Goal: Task Accomplishment & Management: Manage account settings

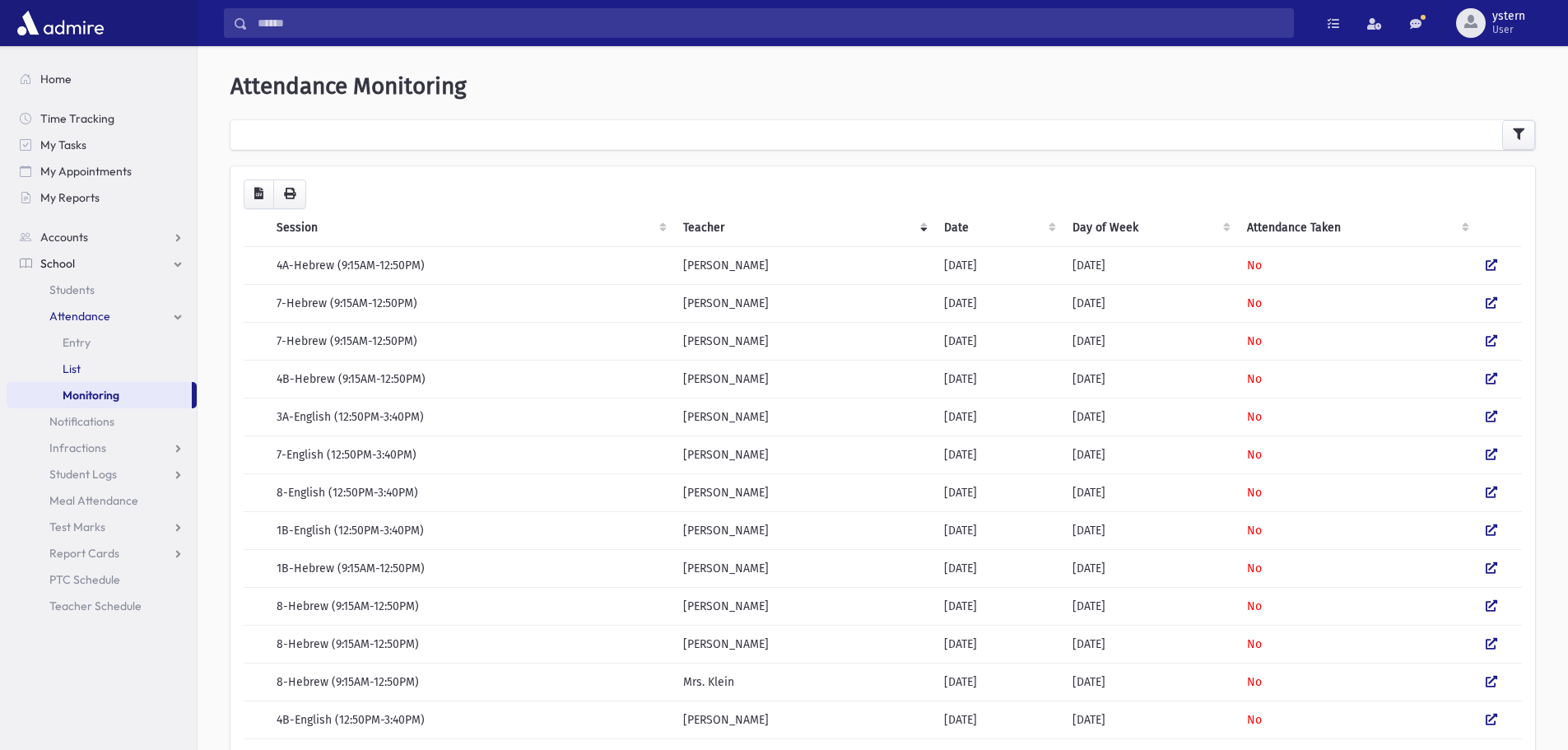
click at [92, 369] on link "List" at bounding box center [101, 369] width 190 height 26
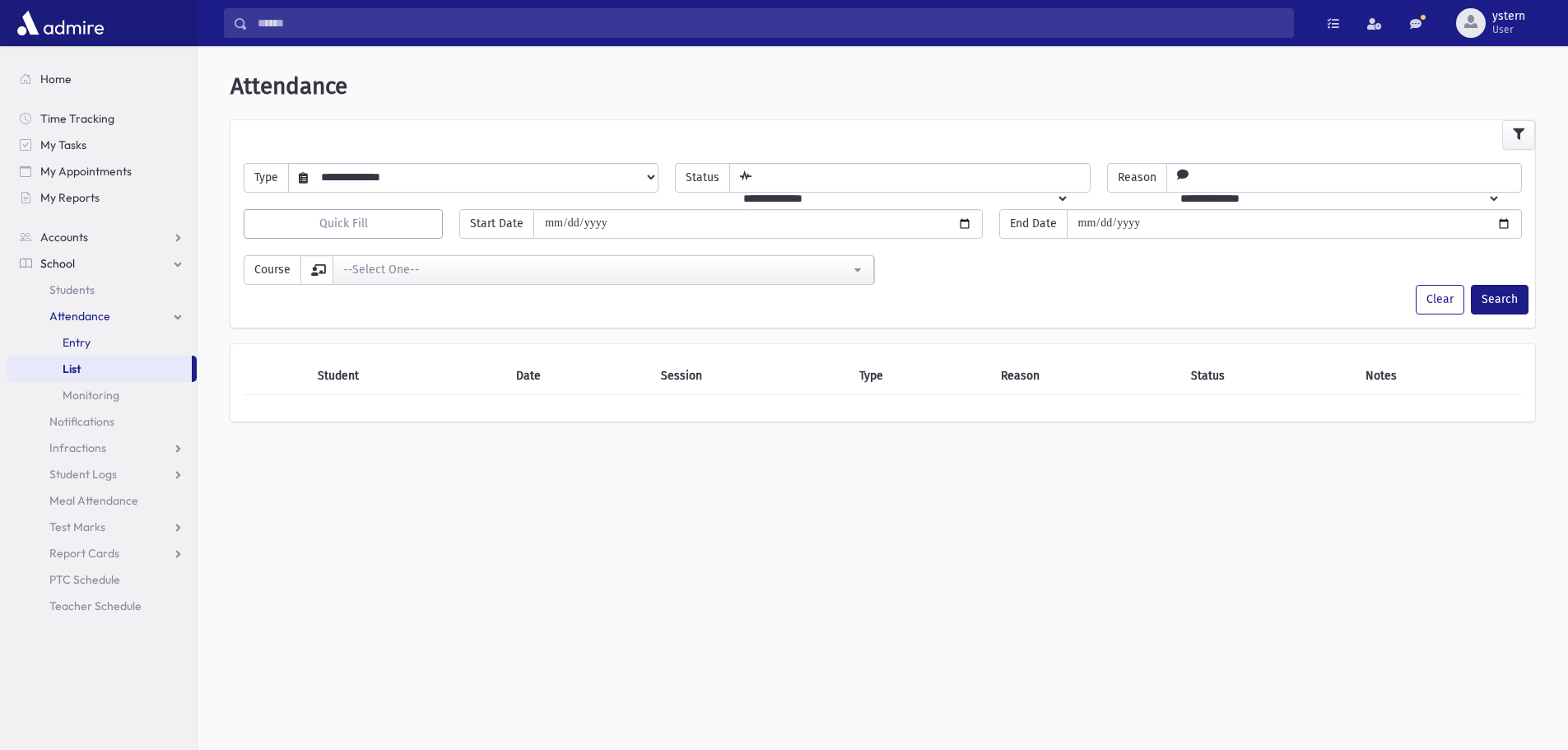
click at [87, 337] on span "Entry" at bounding box center [77, 342] width 28 height 15
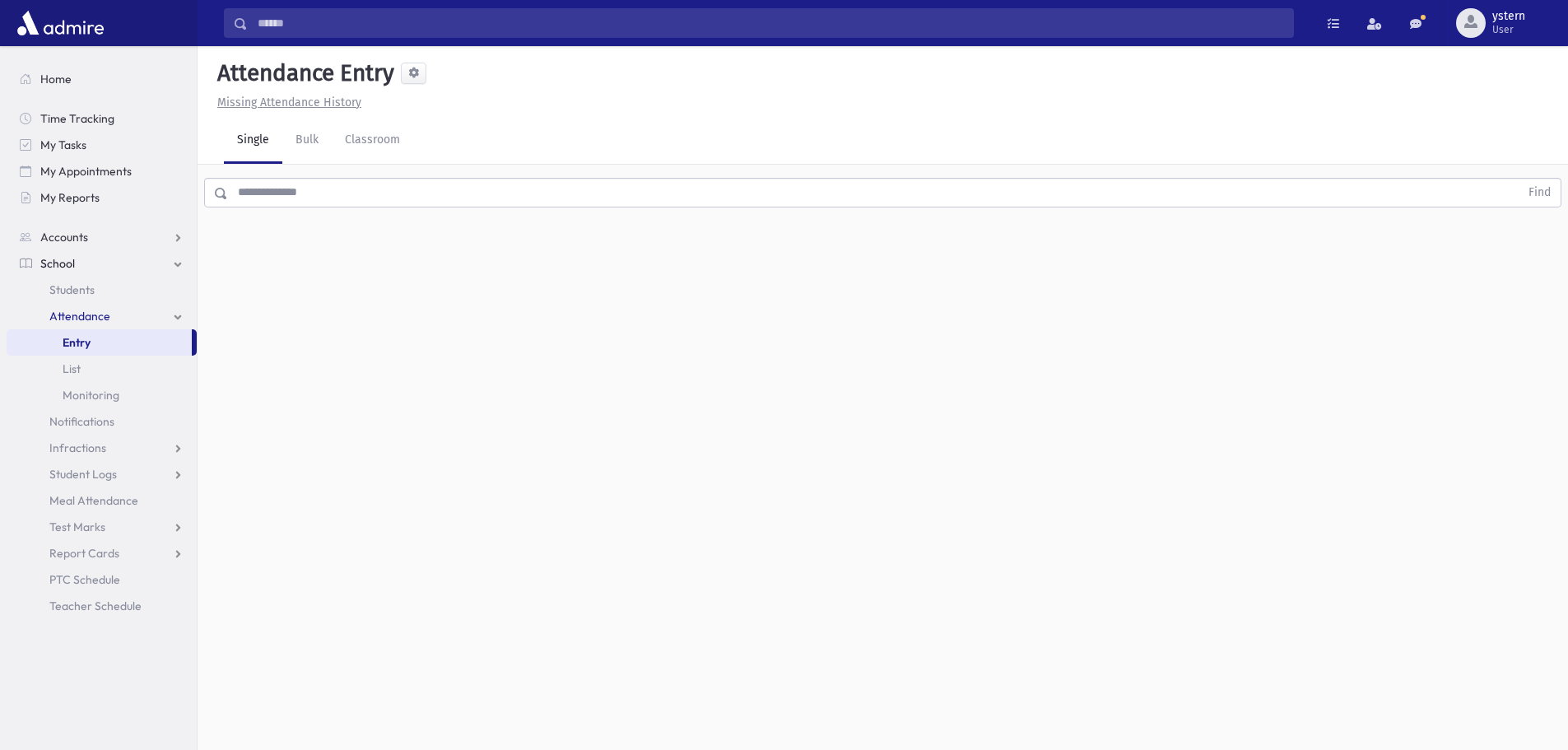
click at [363, 189] on input "text" at bounding box center [874, 192] width 1292 height 29
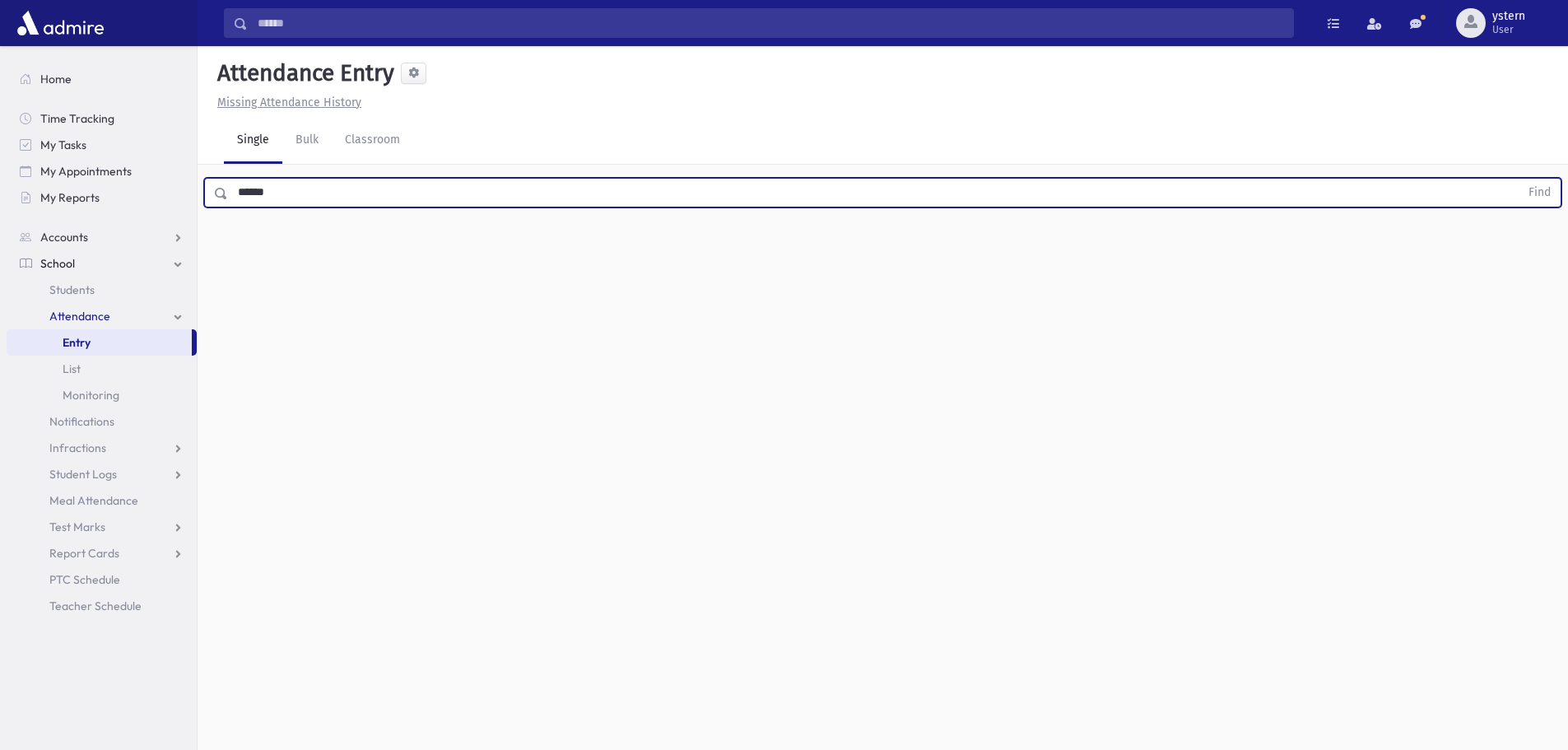
click at [1519, 179] on button "Find" at bounding box center [1540, 193] width 42 height 28
drag, startPoint x: 368, startPoint y: 189, endPoint x: 226, endPoint y: 186, distance: 142.0
click at [226, 186] on div "****** Find" at bounding box center [882, 192] width 1357 height 29
click at [1519, 179] on button "Find" at bounding box center [1540, 193] width 42 height 28
type input "*"
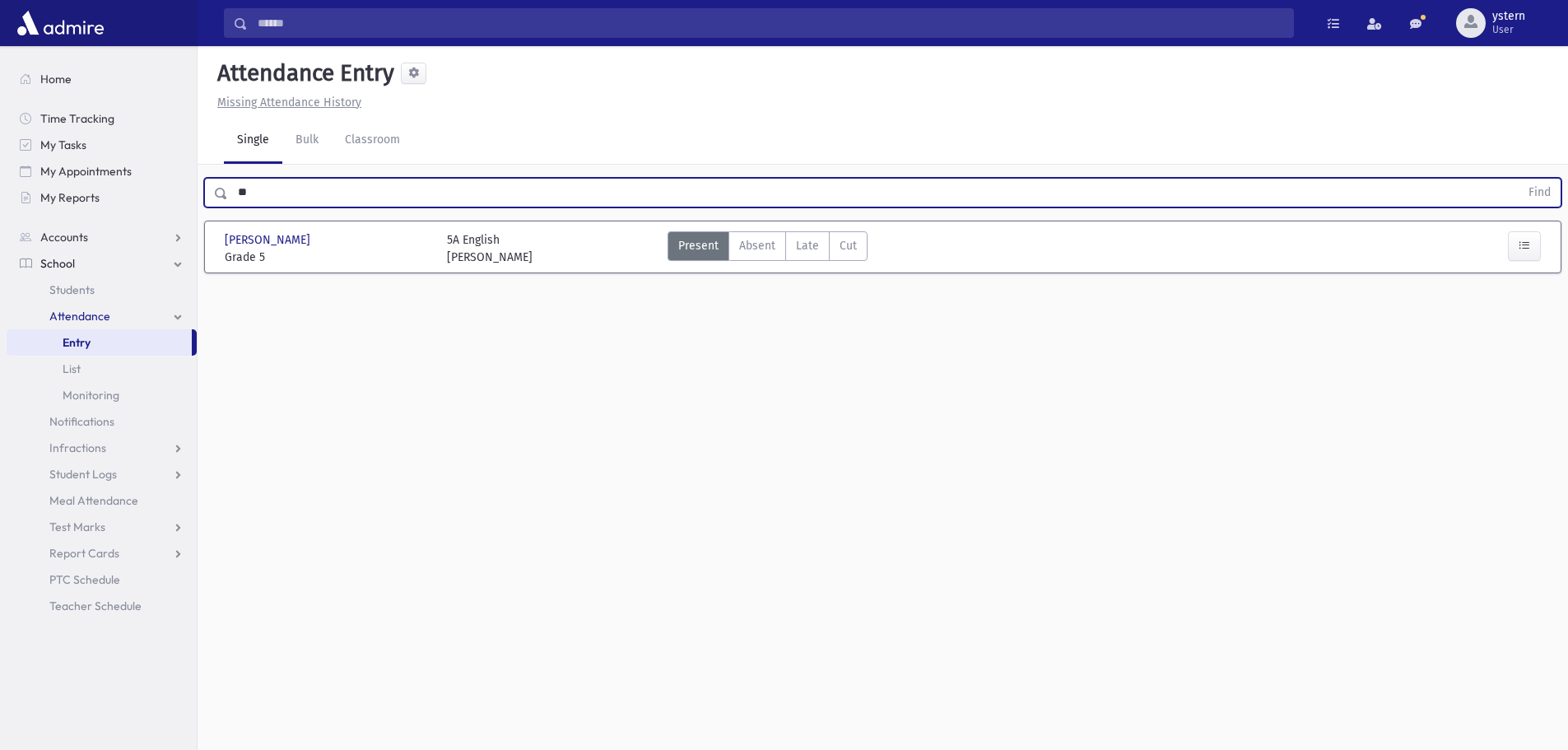
click at [1519, 179] on button "Find" at bounding box center [1540, 193] width 42 height 28
drag, startPoint x: 284, startPoint y: 194, endPoint x: 219, endPoint y: 193, distance: 65.0
click at [219, 193] on div "** Find" at bounding box center [882, 192] width 1357 height 29
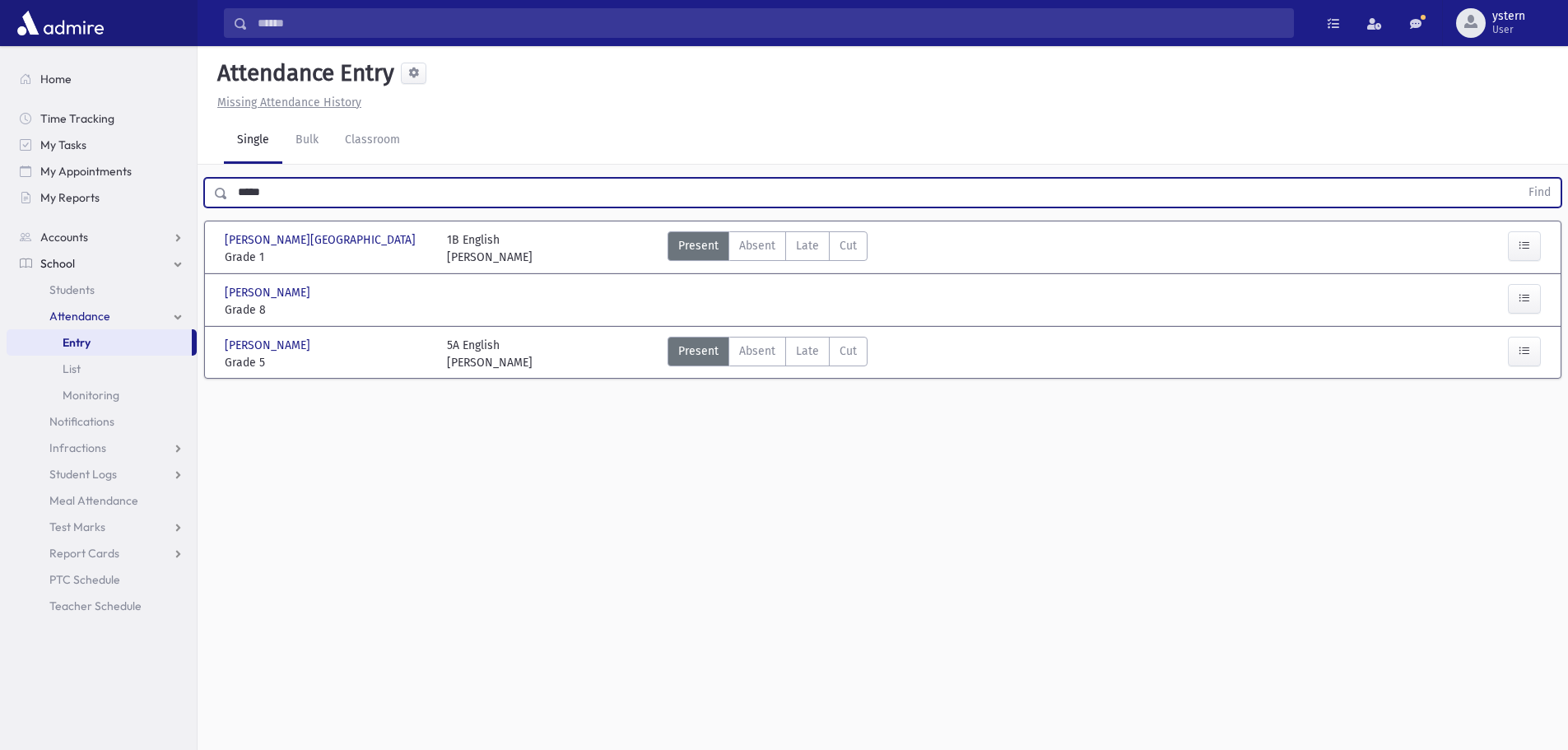
type input "*****"
click at [1519, 179] on button "Find" at bounding box center [1540, 193] width 42 height 28
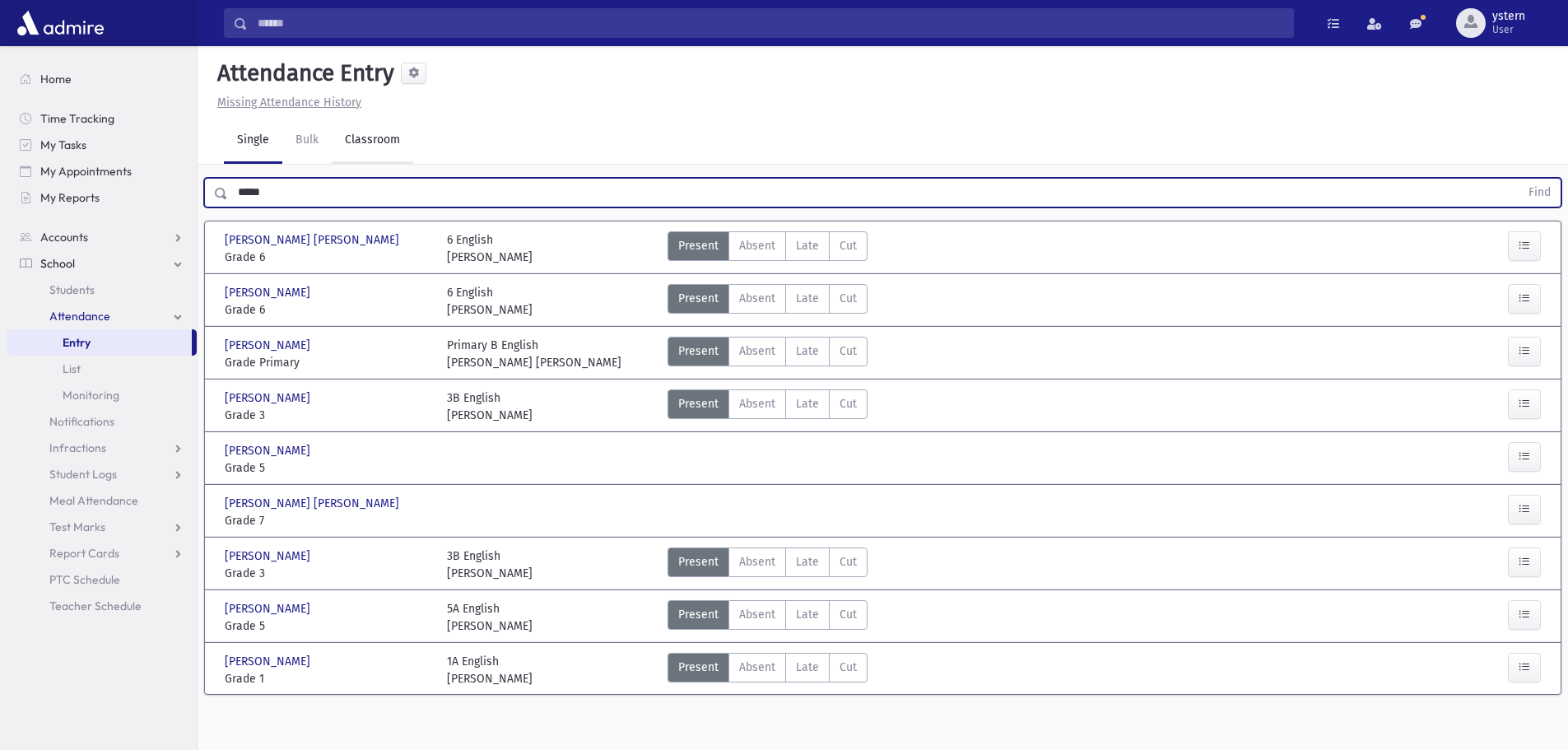
click at [376, 129] on link "Classroom" at bounding box center [373, 140] width 81 height 46
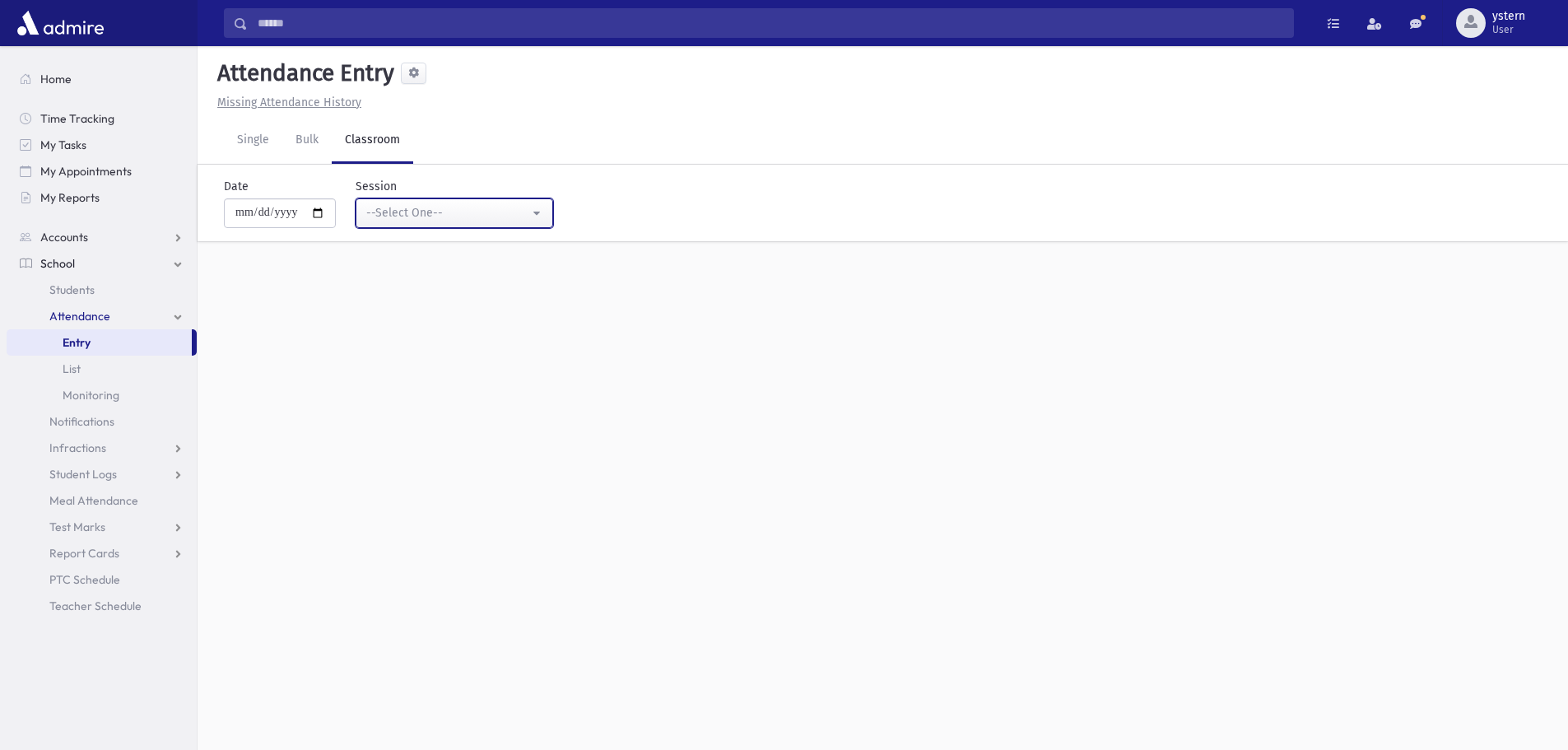
click at [454, 209] on div "--Select One--" at bounding box center [447, 213] width 163 height 17
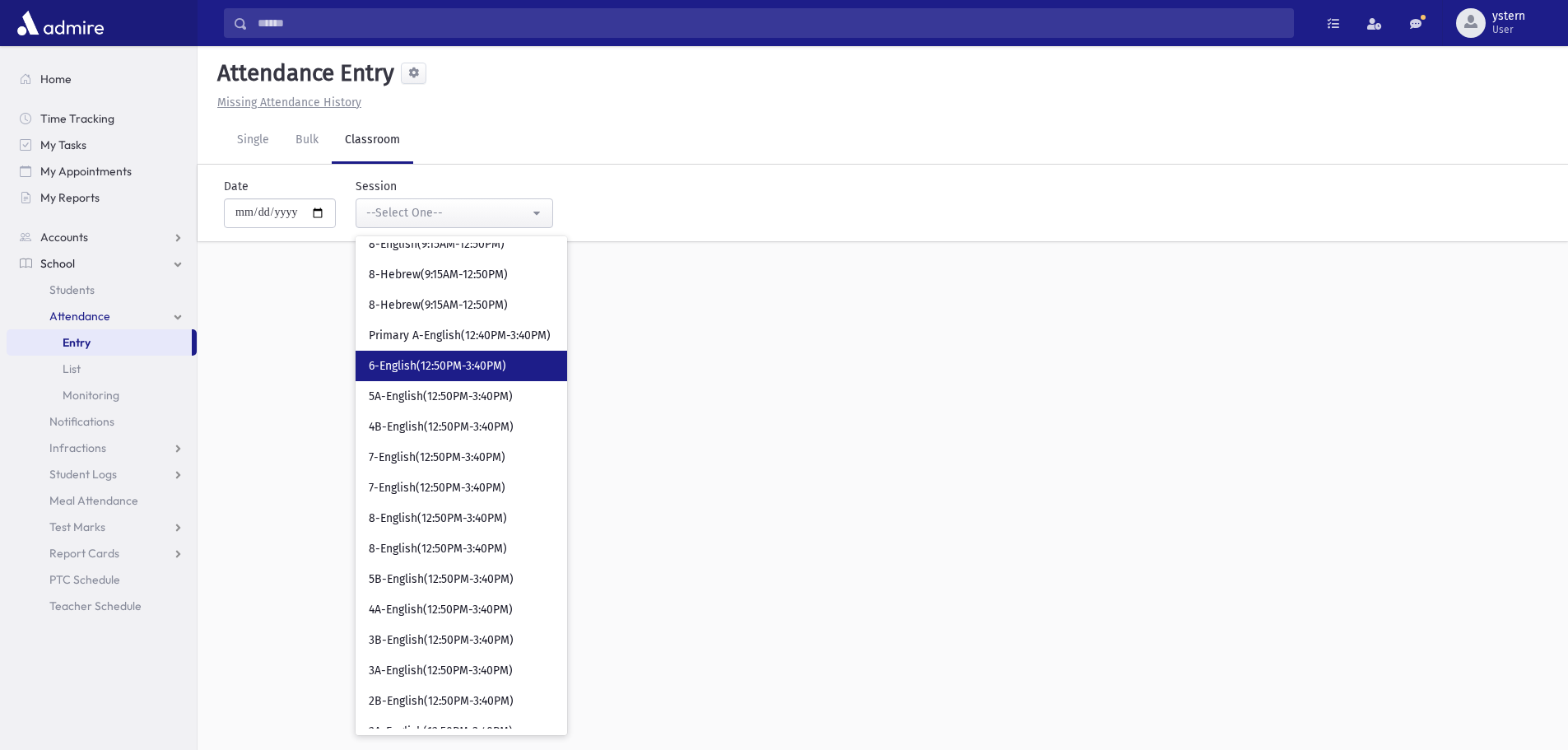
scroll to position [576, 0]
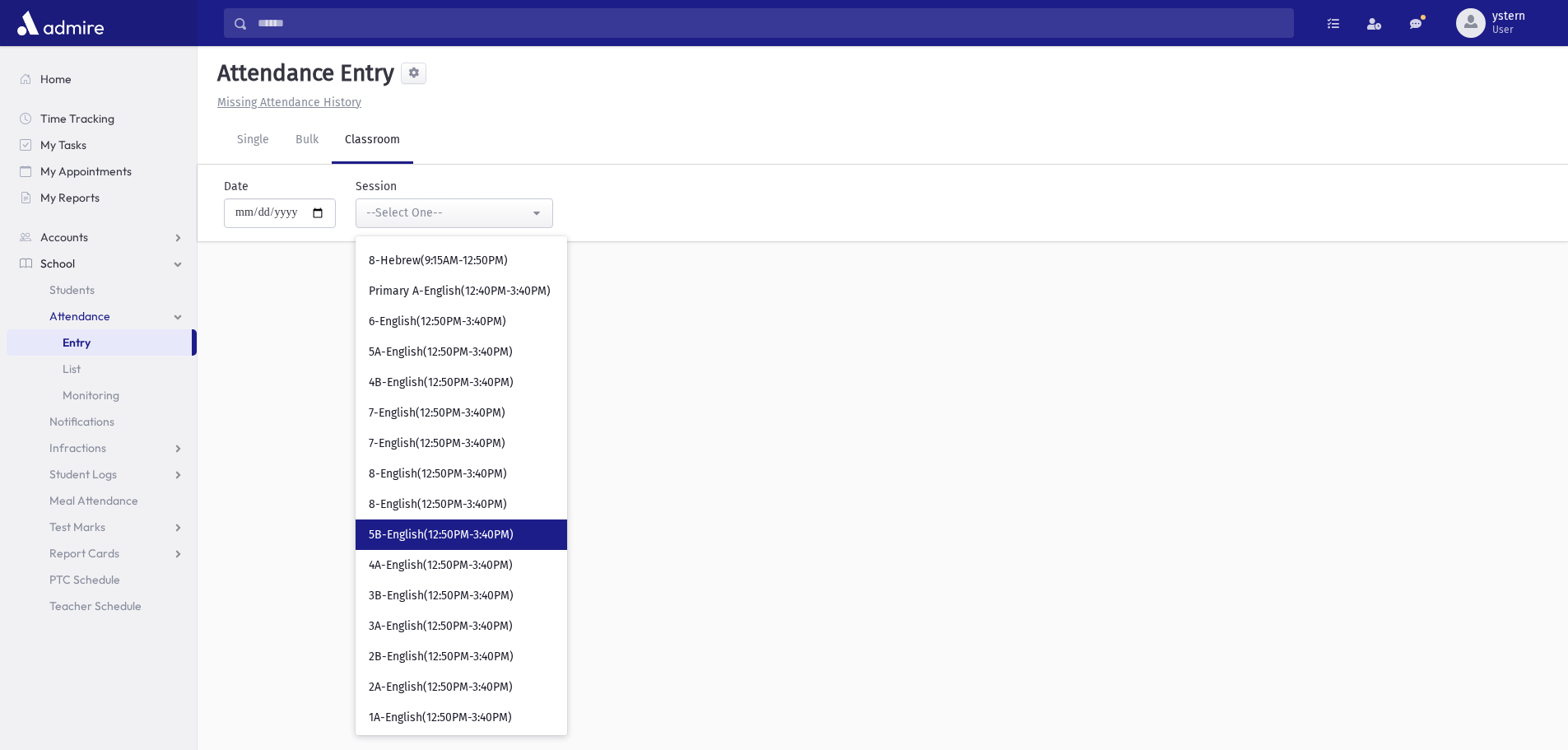
click at [514, 534] on span "5B-English(12:50PM-3:40PM)" at bounding box center [441, 534] width 145 height 16
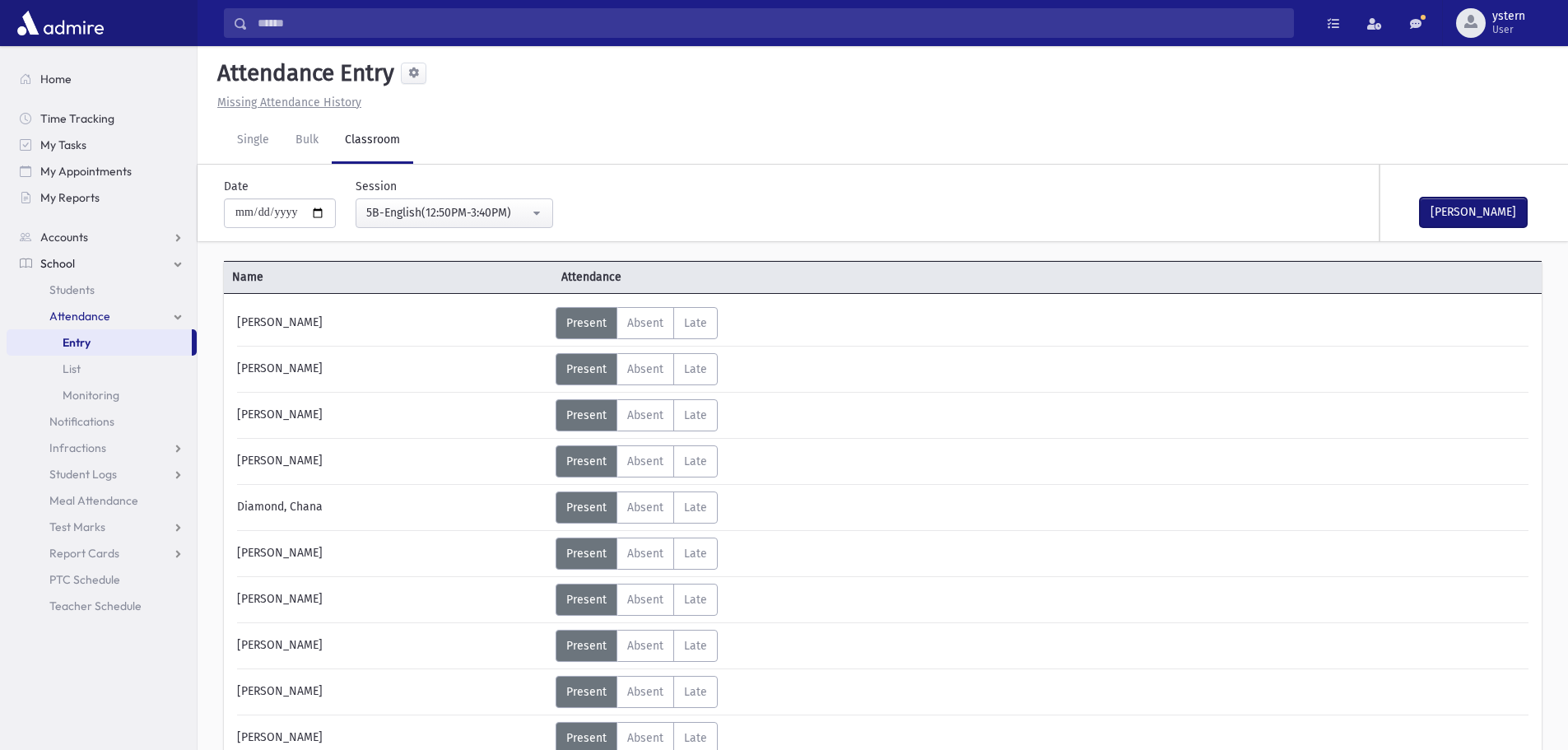
click at [1421, 206] on button "[PERSON_NAME]" at bounding box center [1473, 212] width 107 height 29
click at [448, 207] on div "5B-English(12:50PM-3:40PM)" at bounding box center [447, 213] width 163 height 17
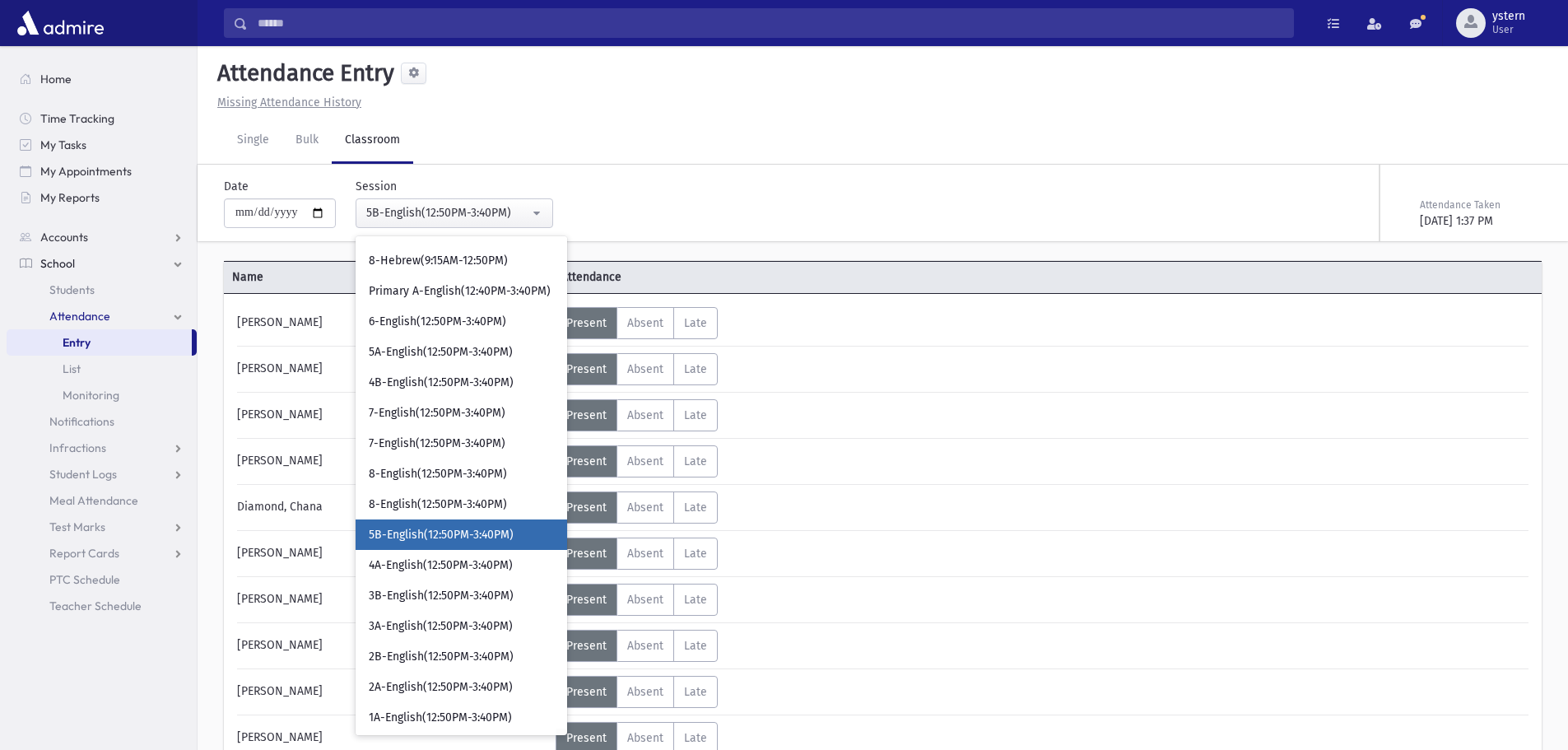
scroll to position [625, 0]
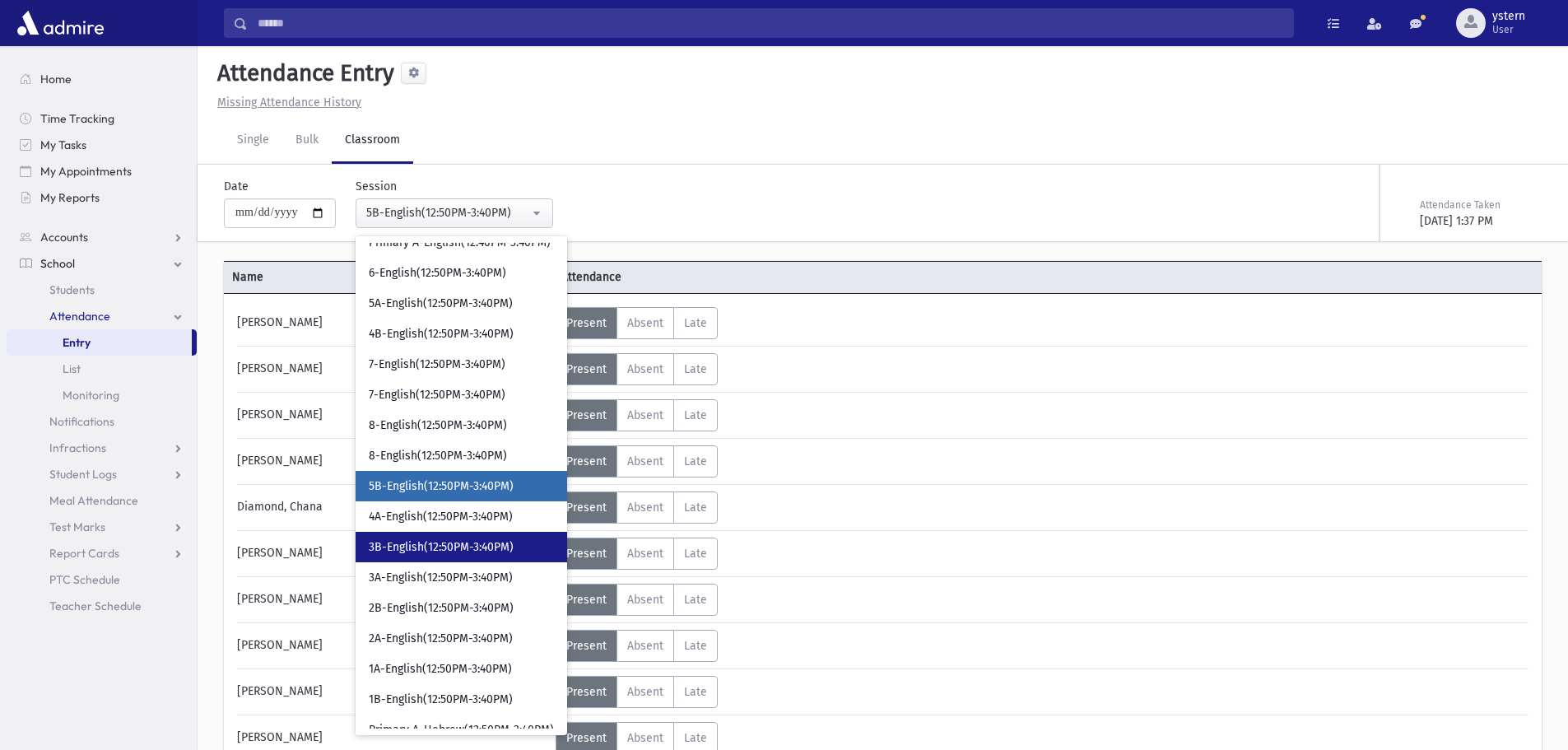
click at [477, 532] on link "3B-English(12:50PM-3:40PM)" at bounding box center [462, 547] width 212 height 30
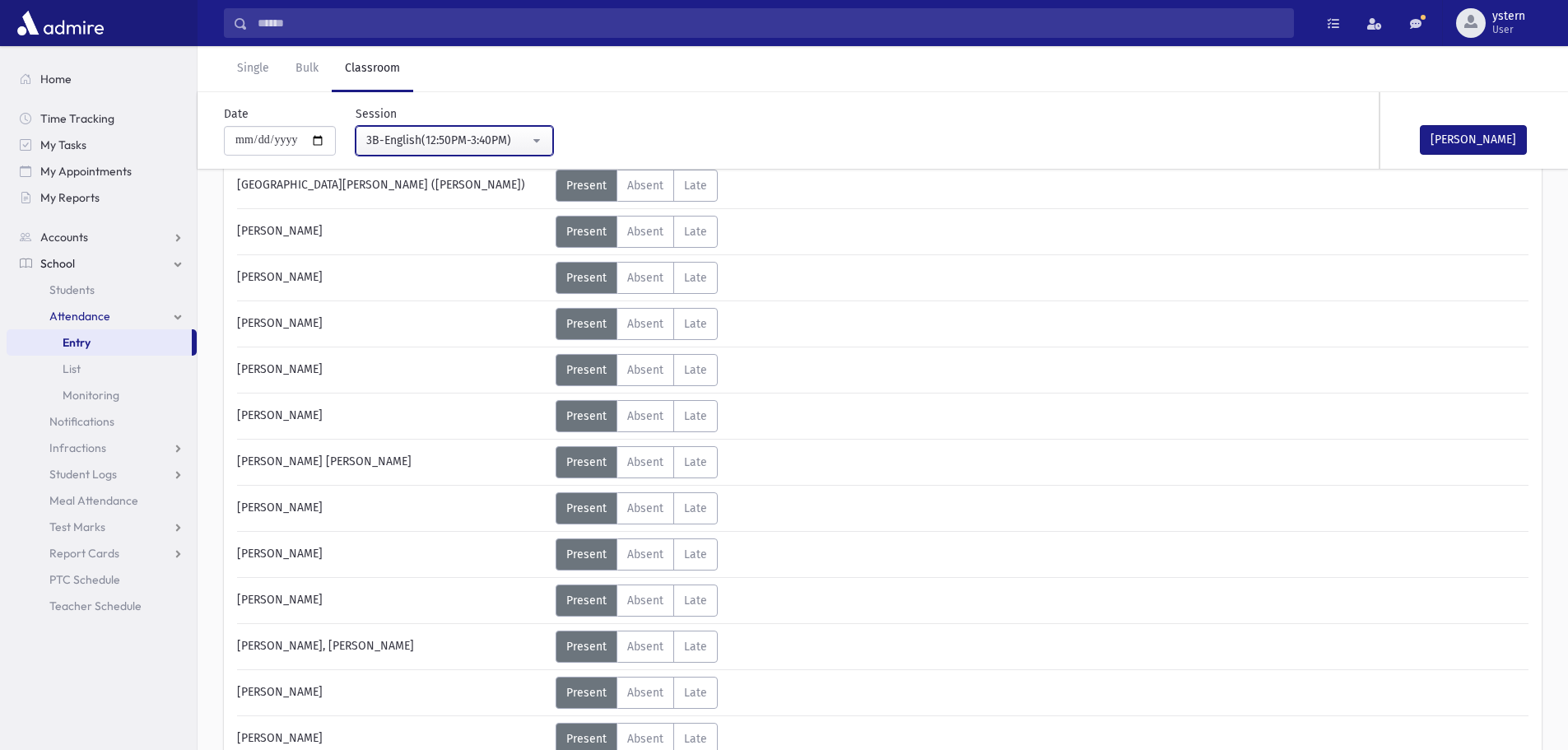
scroll to position [247, 0]
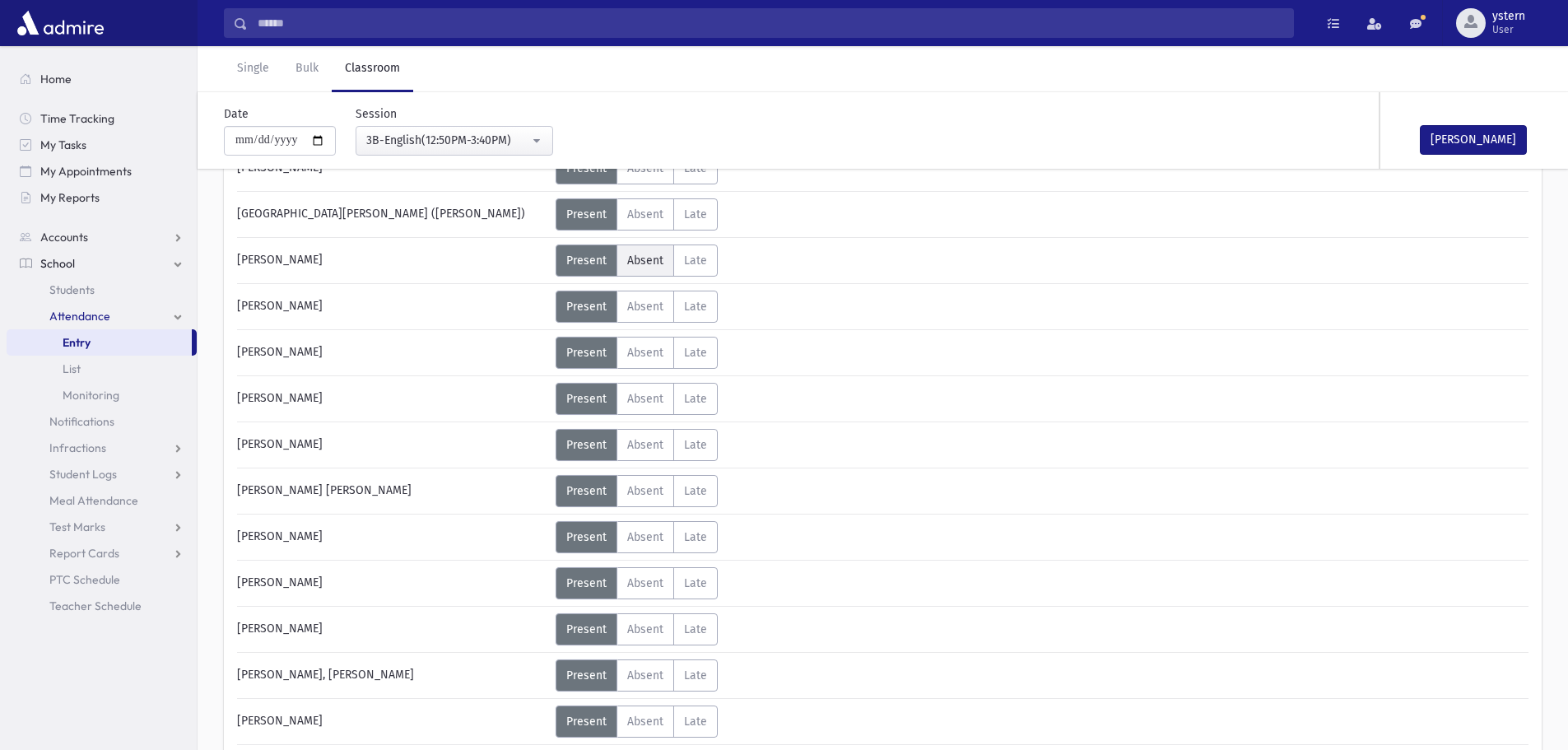
click at [629, 257] on span "Absent" at bounding box center [645, 260] width 36 height 14
click at [753, 264] on span "Unexcused" at bounding box center [770, 268] width 64 height 17
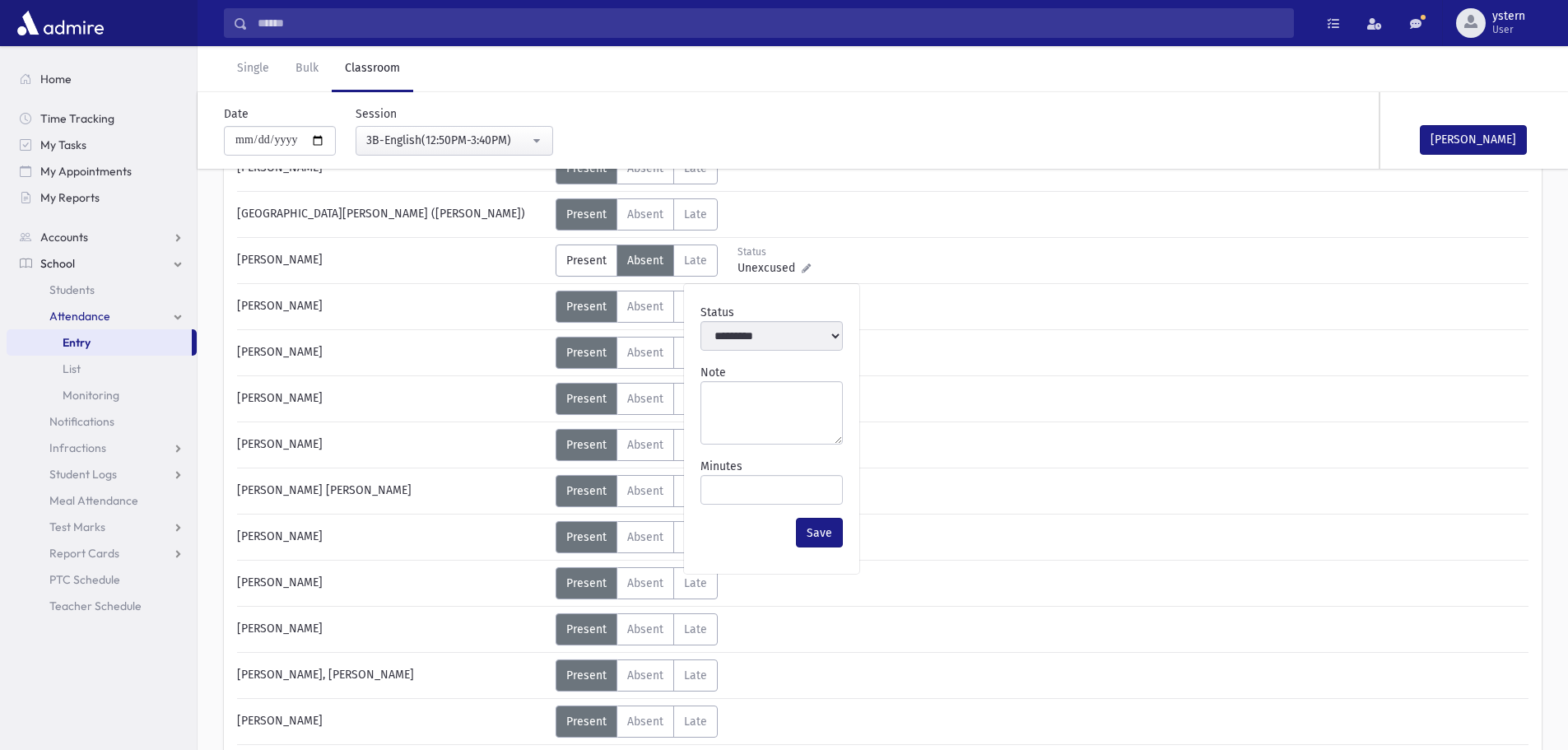
click at [949, 392] on div "Status Unexcused Admin: Present P Absent A L" at bounding box center [1040, 399] width 969 height 32
click at [594, 270] on label "Present P" at bounding box center [586, 261] width 61 height 32
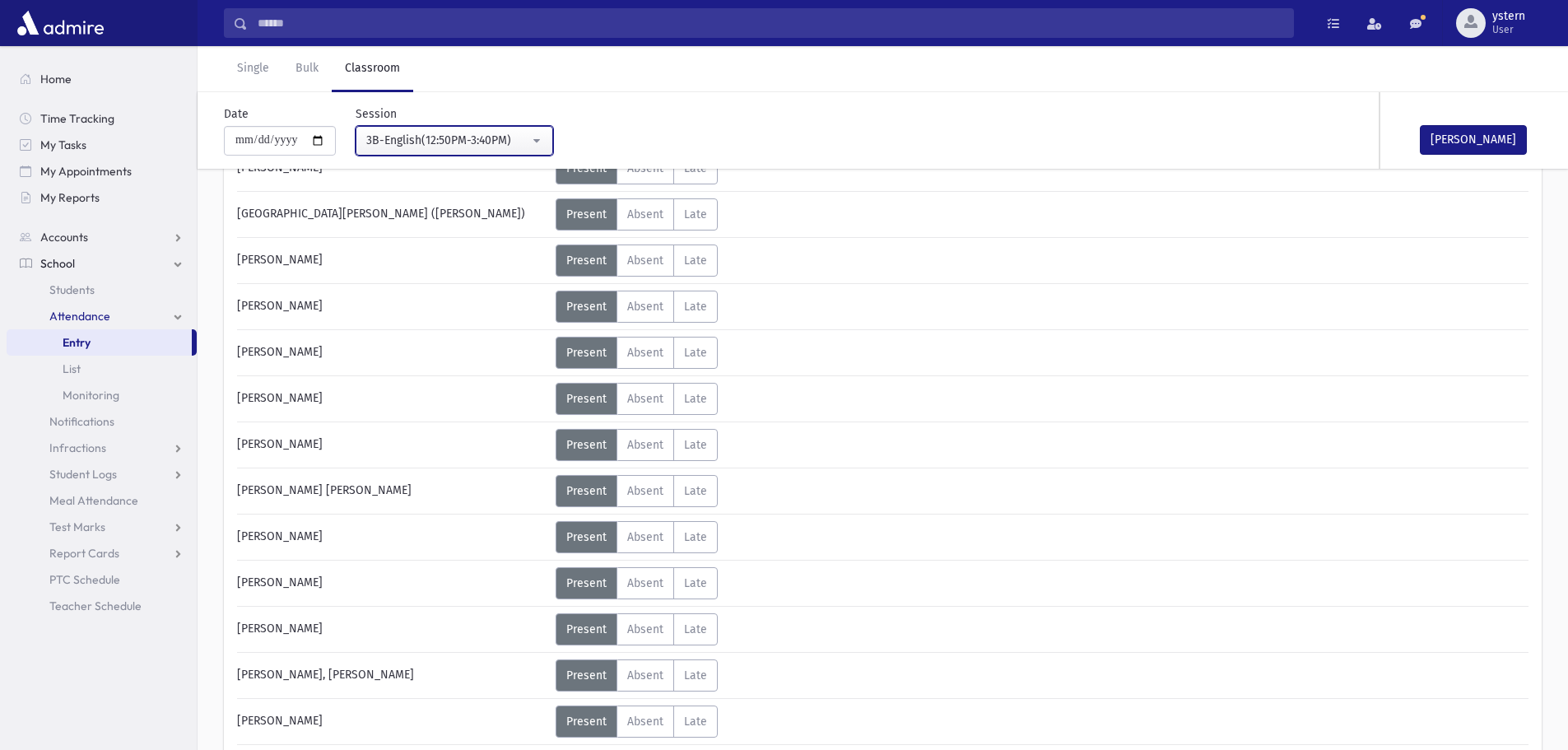
click at [460, 147] on div "3B-English(12:50PM-3:40PM)" at bounding box center [447, 140] width 163 height 17
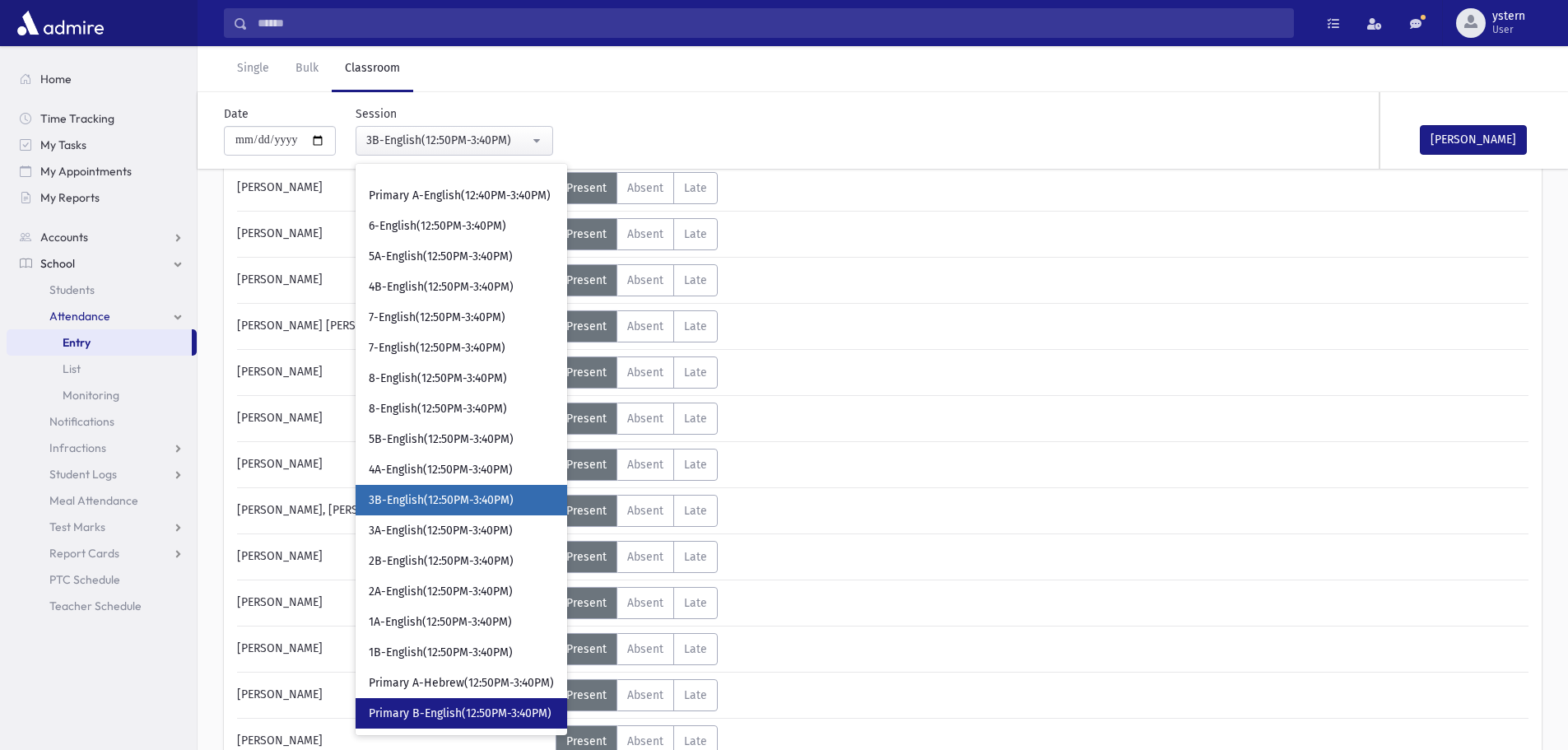
click at [434, 703] on link "Primary B-English(12:50PM-3:40PM)" at bounding box center [462, 713] width 212 height 30
select select "***"
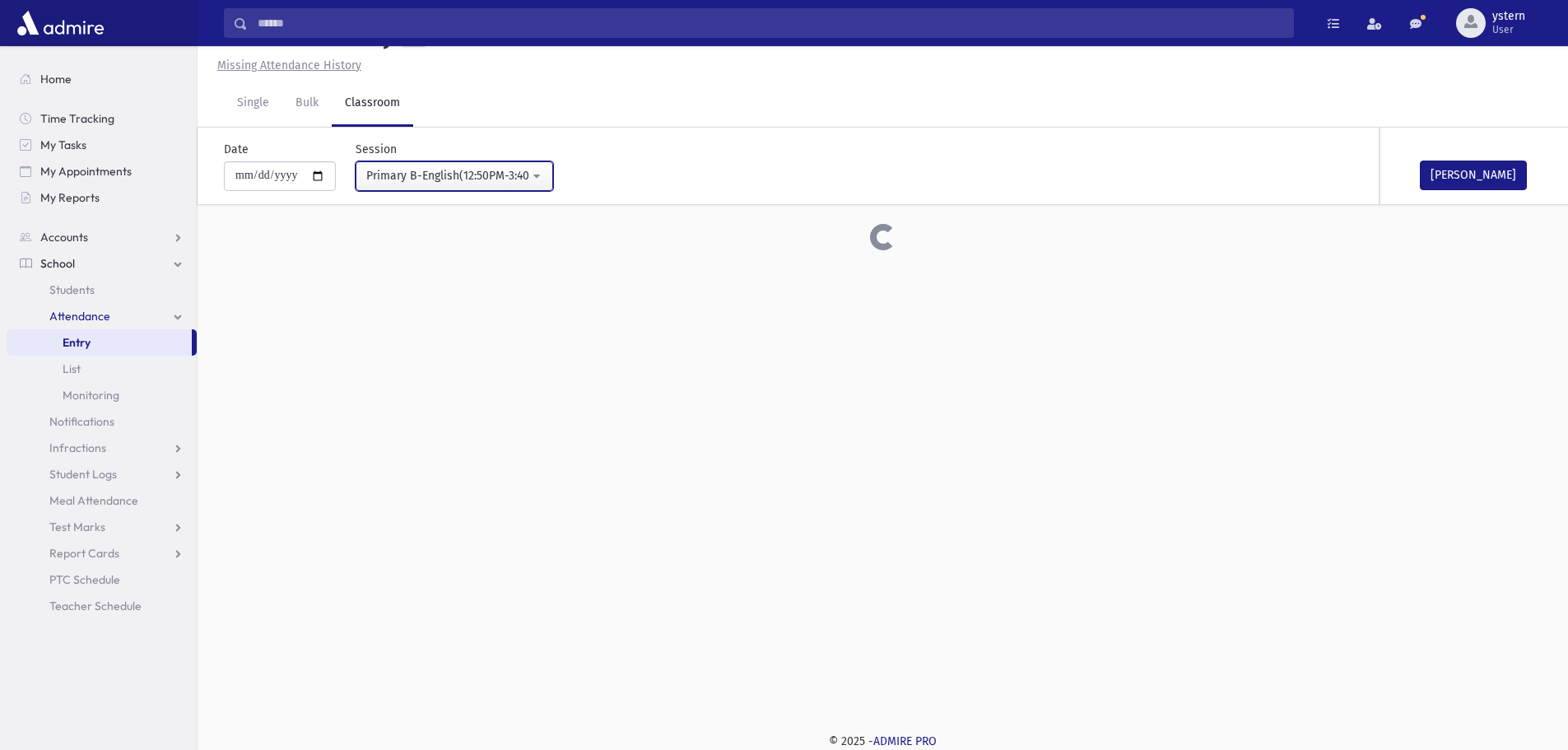
scroll to position [411, 0]
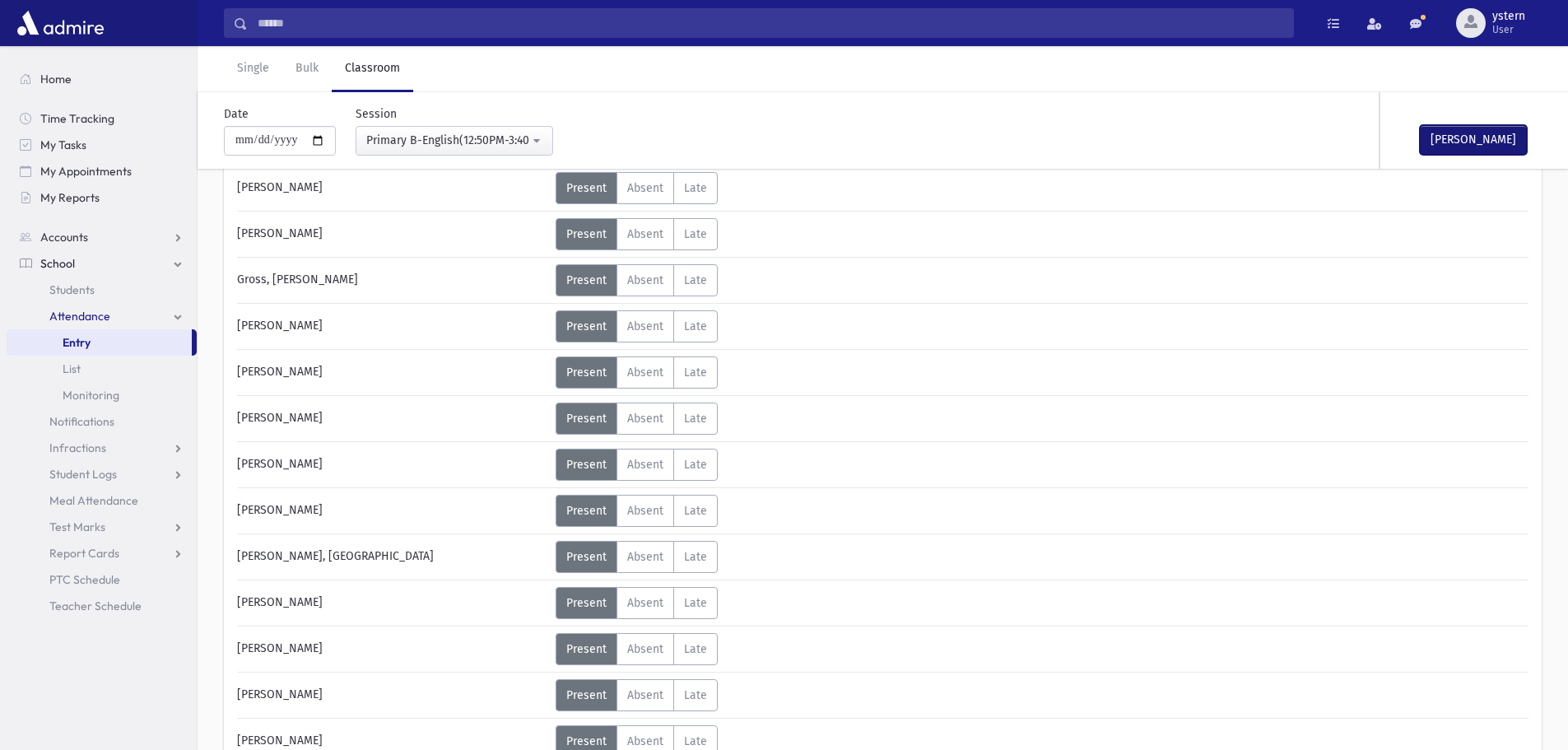
click at [1470, 144] on button "[PERSON_NAME]" at bounding box center [1473, 139] width 107 height 29
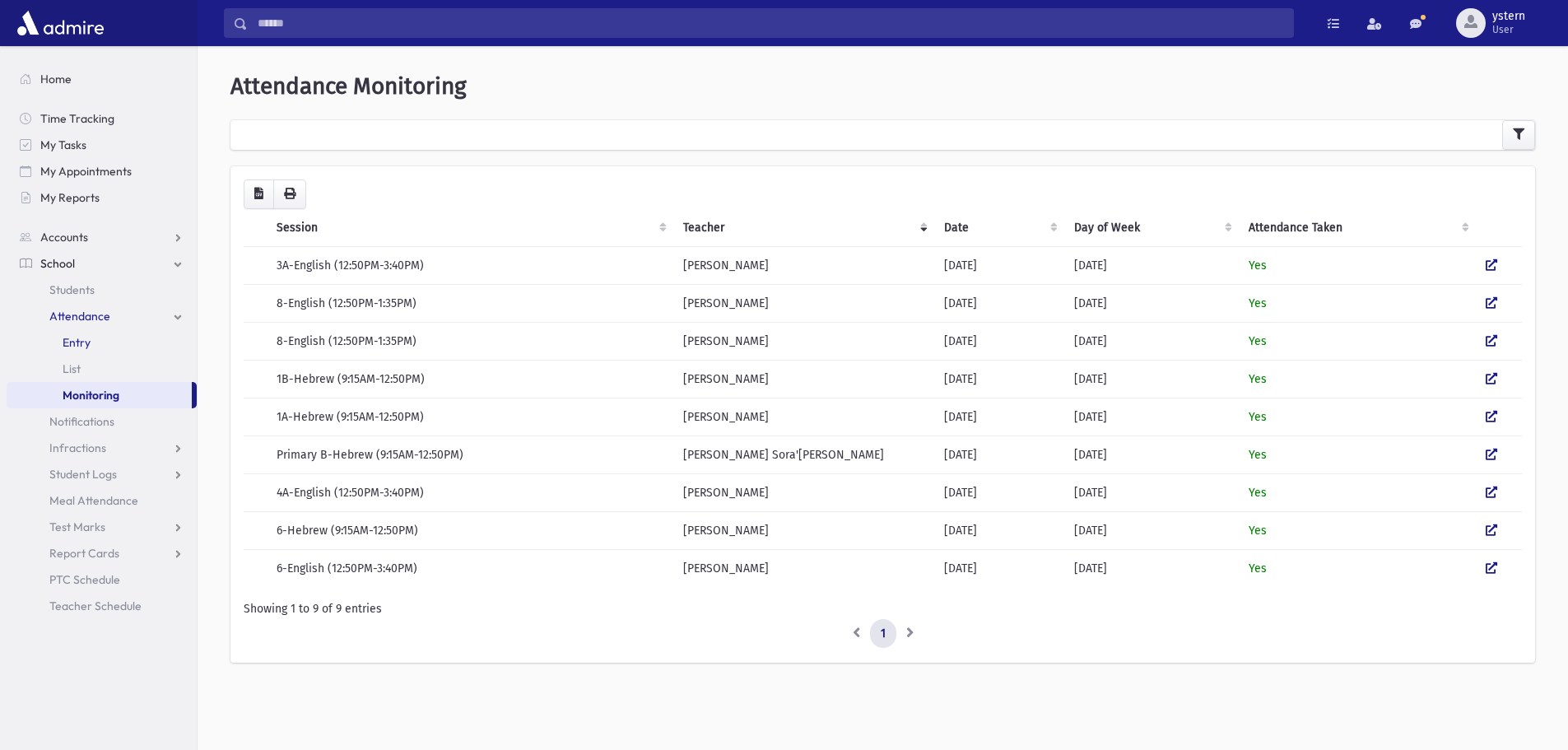
click at [75, 345] on span "Entry" at bounding box center [77, 342] width 28 height 15
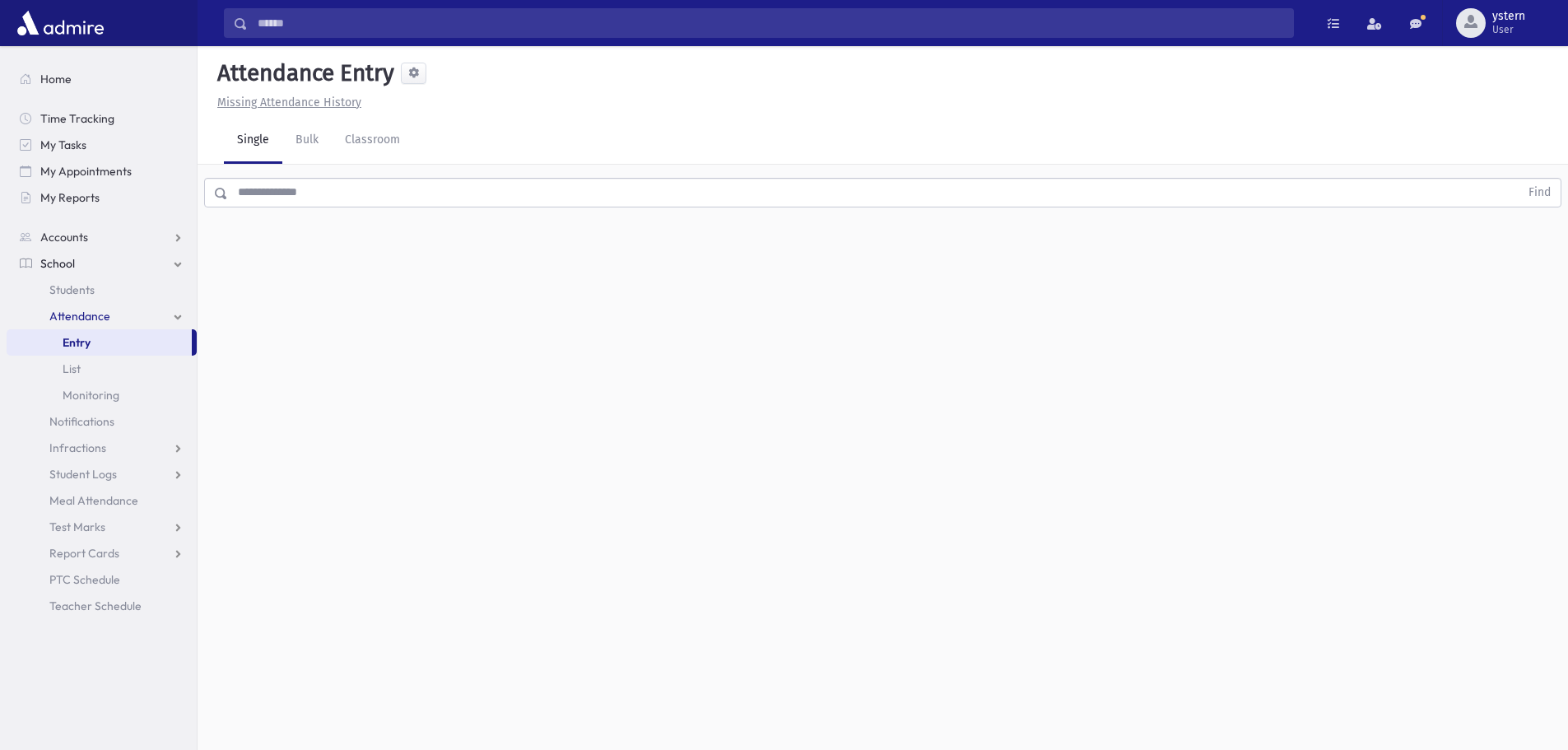
click at [297, 196] on input "text" at bounding box center [874, 192] width 1292 height 29
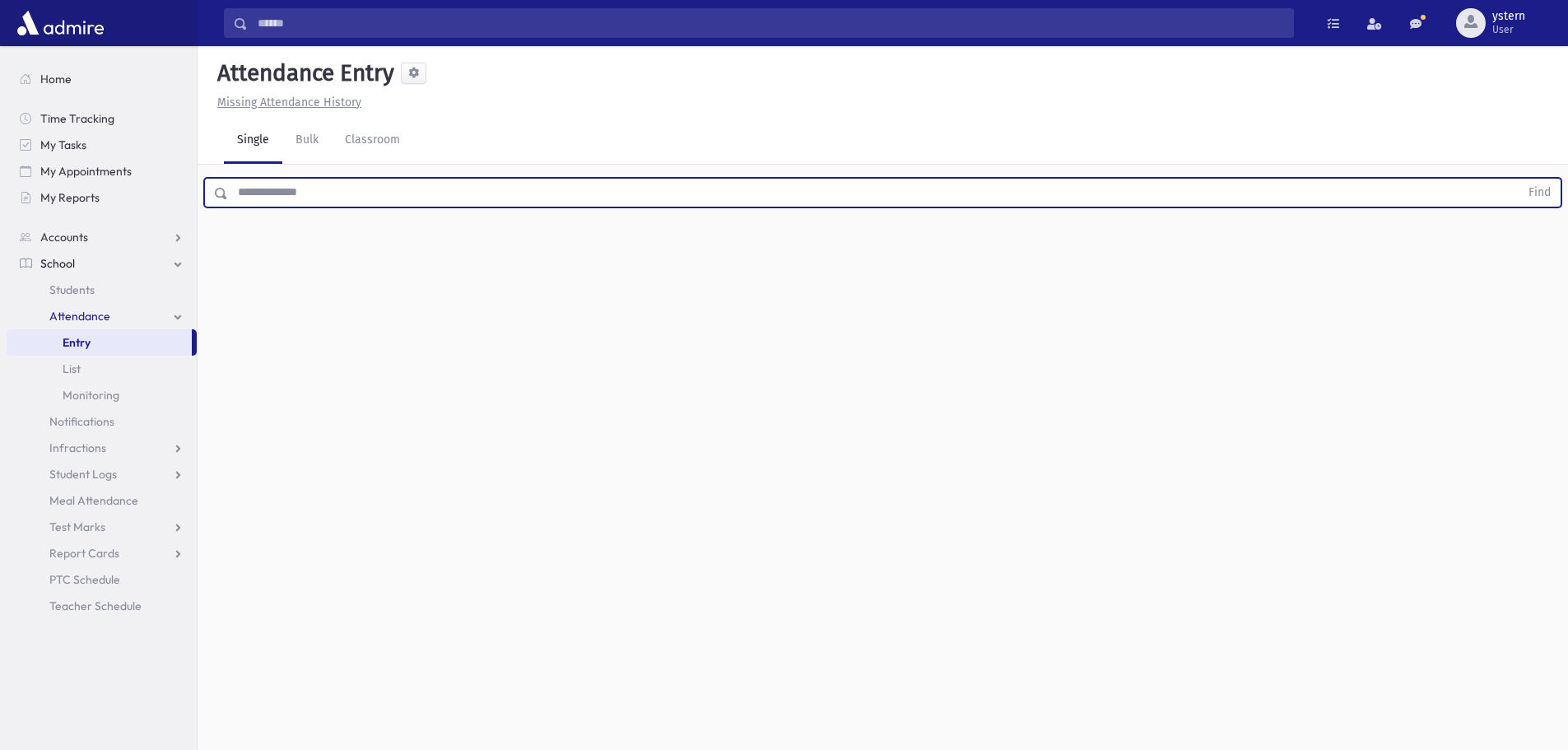
click at [262, 100] on u "Missing Attendance History" at bounding box center [289, 102] width 144 height 14
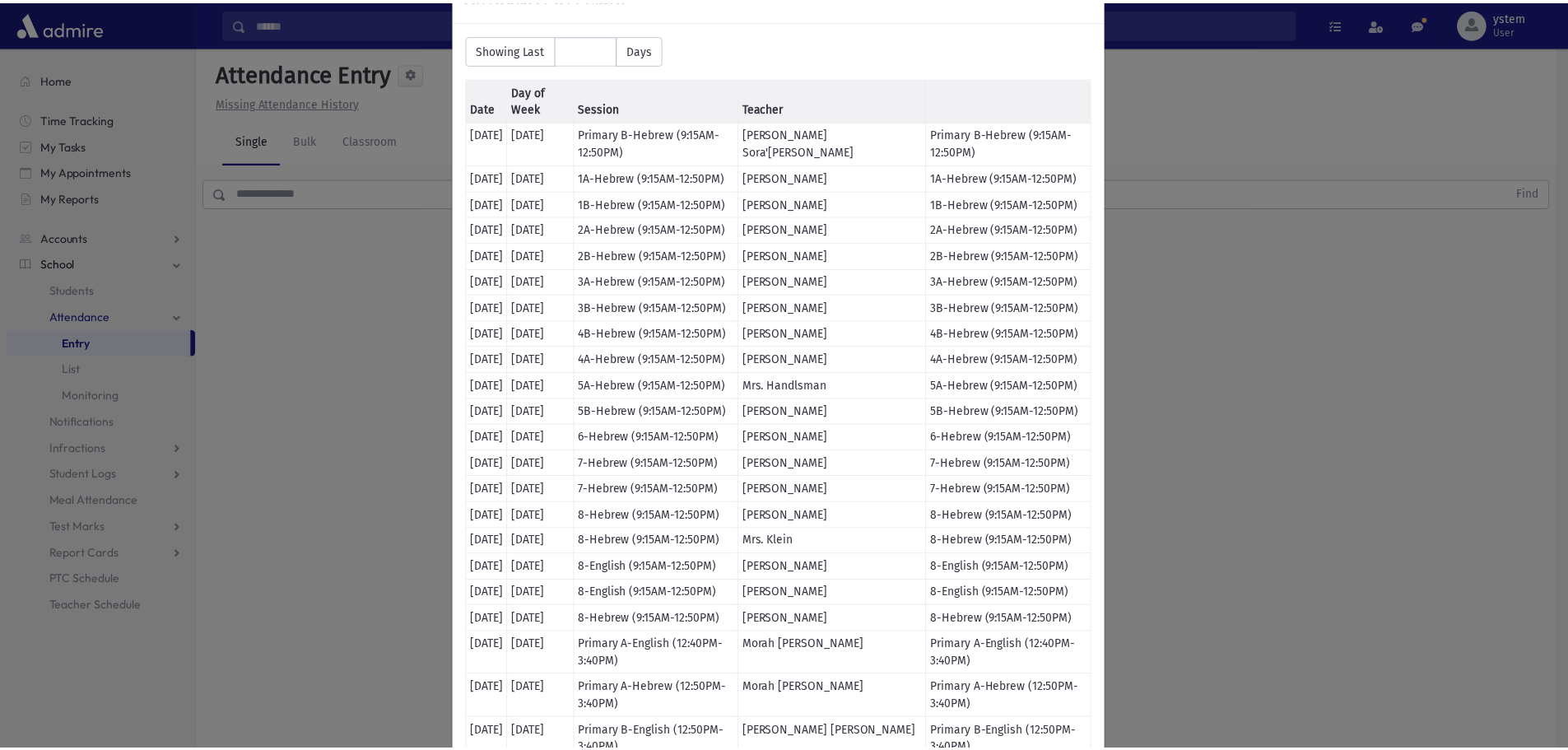
scroll to position [82, 0]
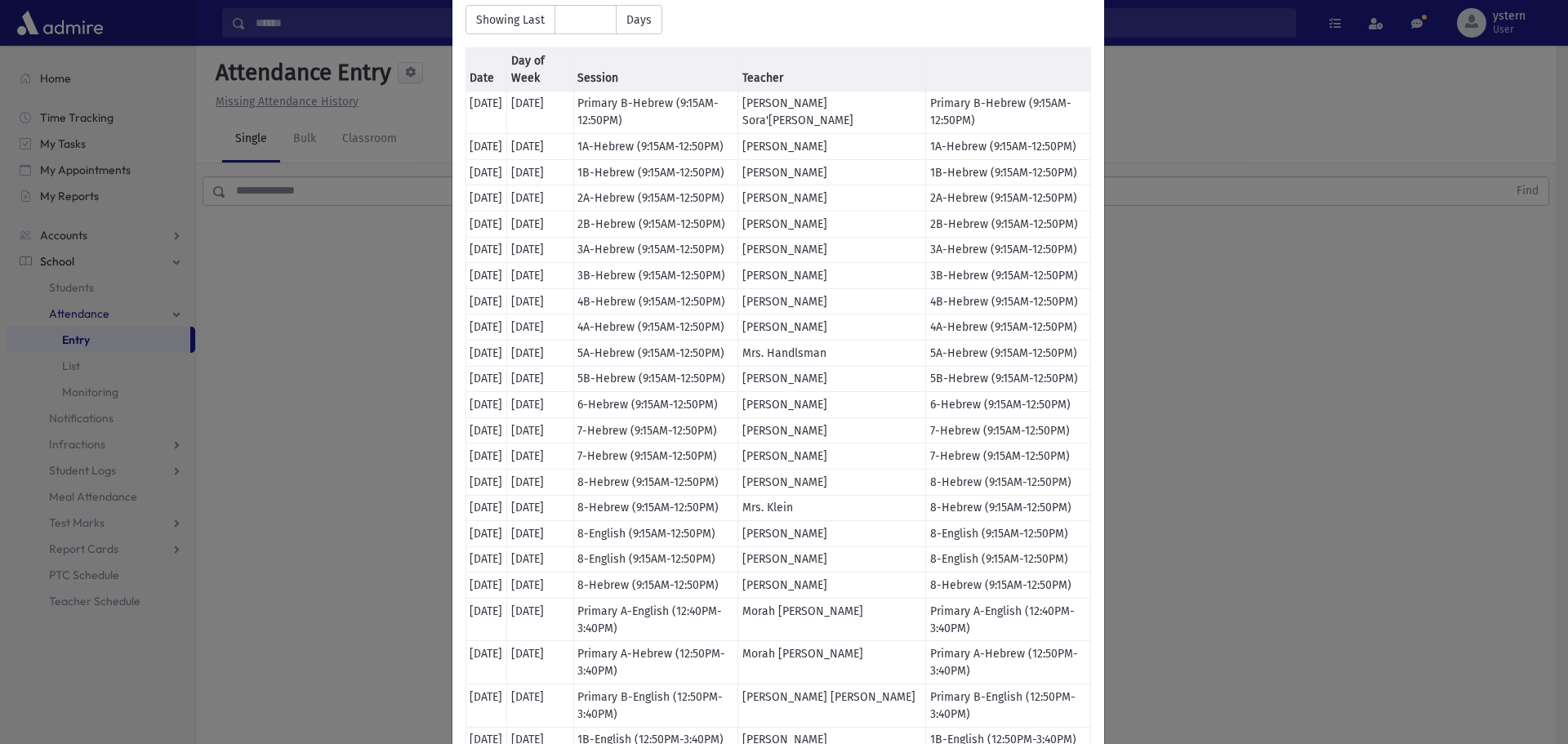
click at [522, 539] on td "[DATE]" at bounding box center [540, 534] width 67 height 26
click at [547, 536] on td "[DATE]" at bounding box center [540, 534] width 67 height 26
click at [490, 535] on td "9/11/2025" at bounding box center [486, 534] width 41 height 26
click at [341, 472] on div "× Attendance not taken Showing Last ** Days Date Day of Week Session Teacher 9/…" at bounding box center [784, 372] width 1568 height 744
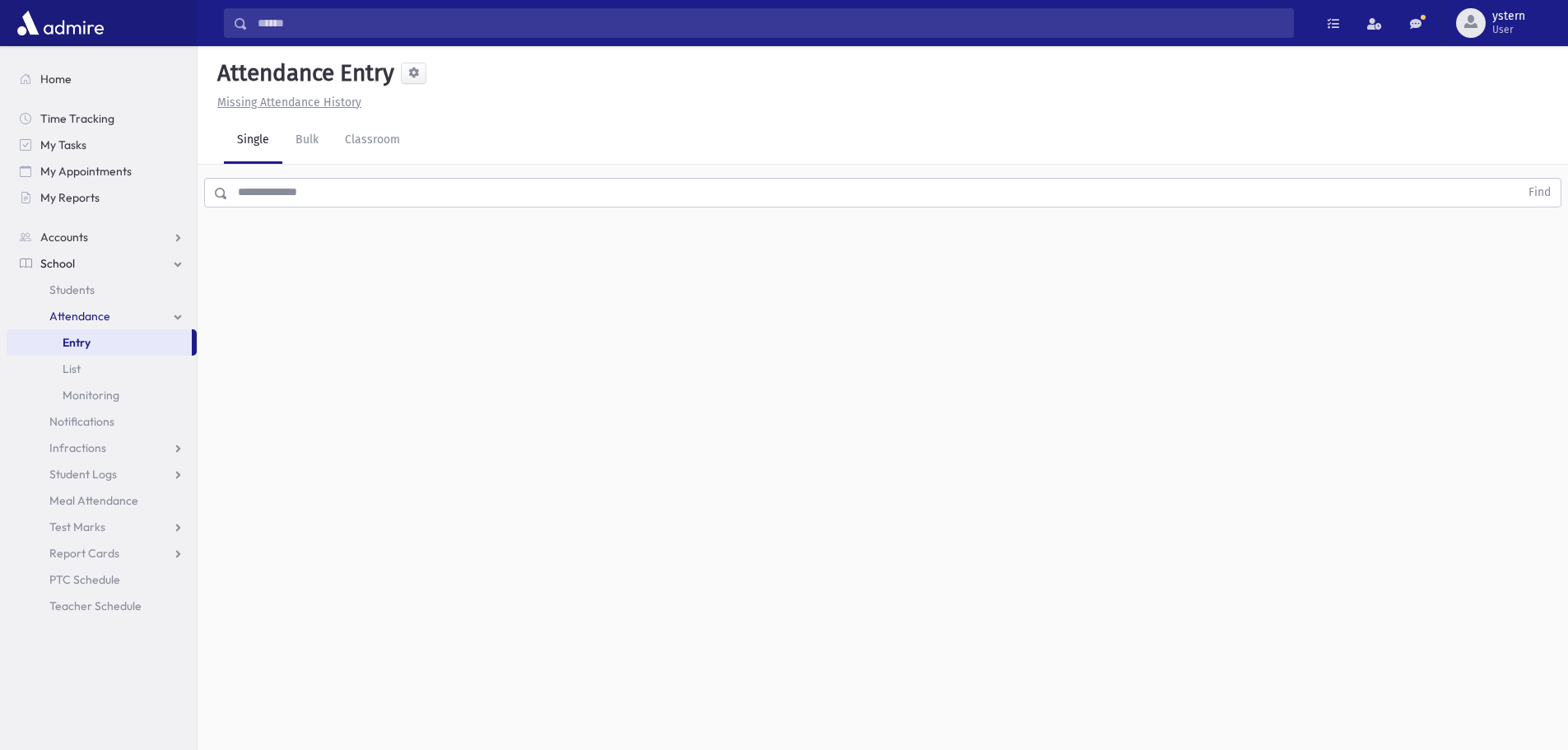
click at [303, 197] on input "text" at bounding box center [874, 192] width 1292 height 29
click at [410, 139] on link "Classroom" at bounding box center [373, 140] width 81 height 46
click at [421, 213] on div "--Select One--" at bounding box center [447, 213] width 163 height 17
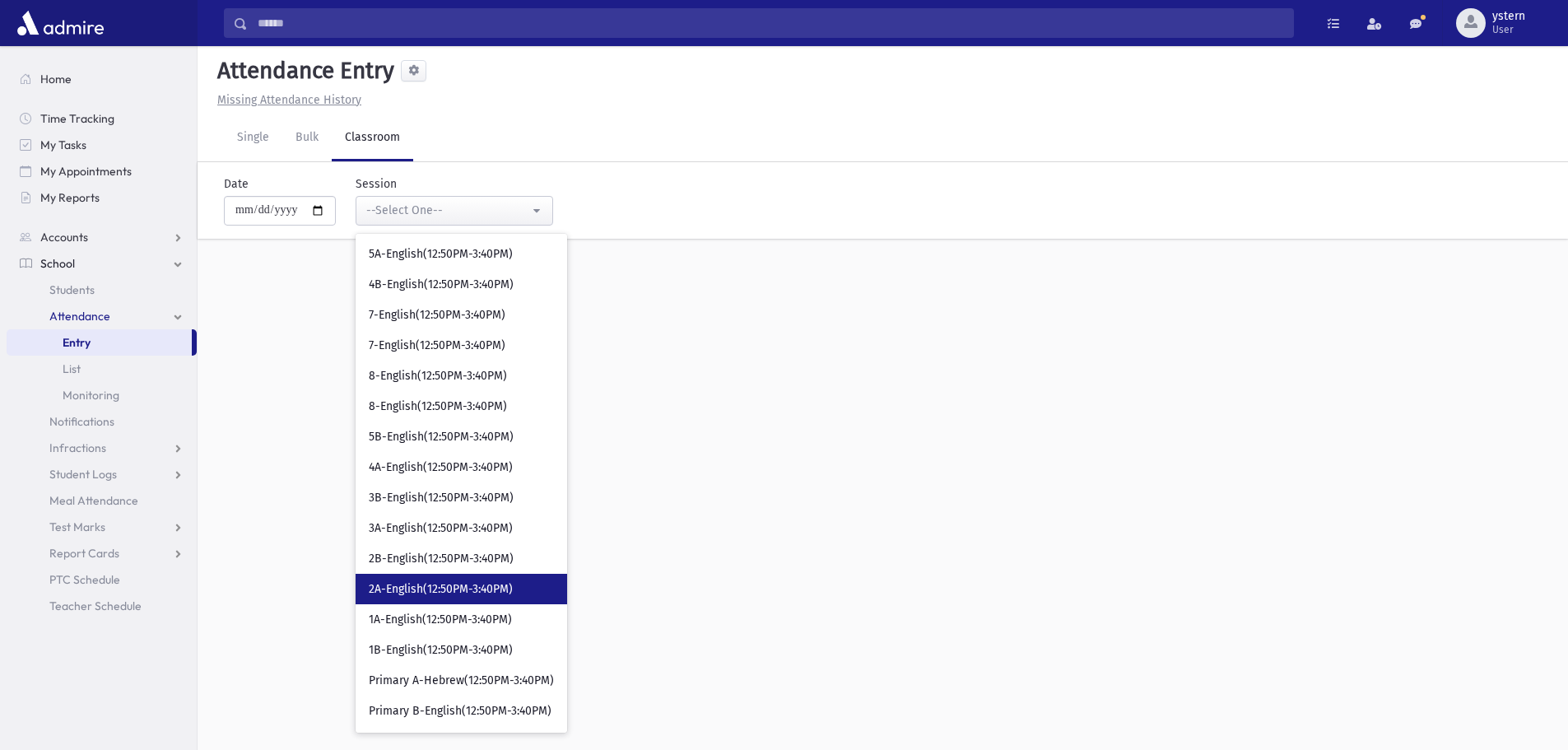
scroll to position [635, 0]
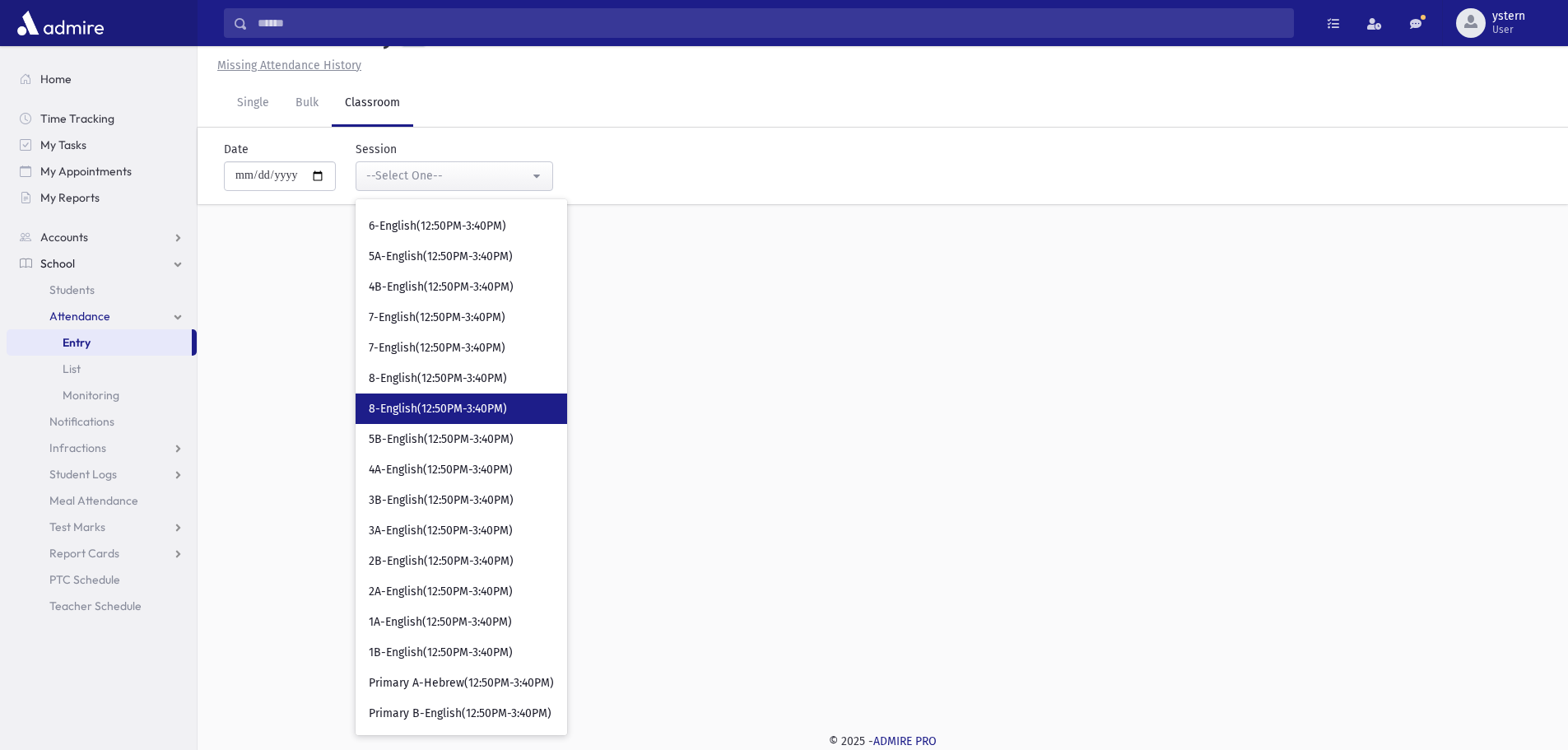
click at [474, 400] on link "8-English(12:50PM-3:40PM)" at bounding box center [462, 409] width 212 height 30
select select "***"
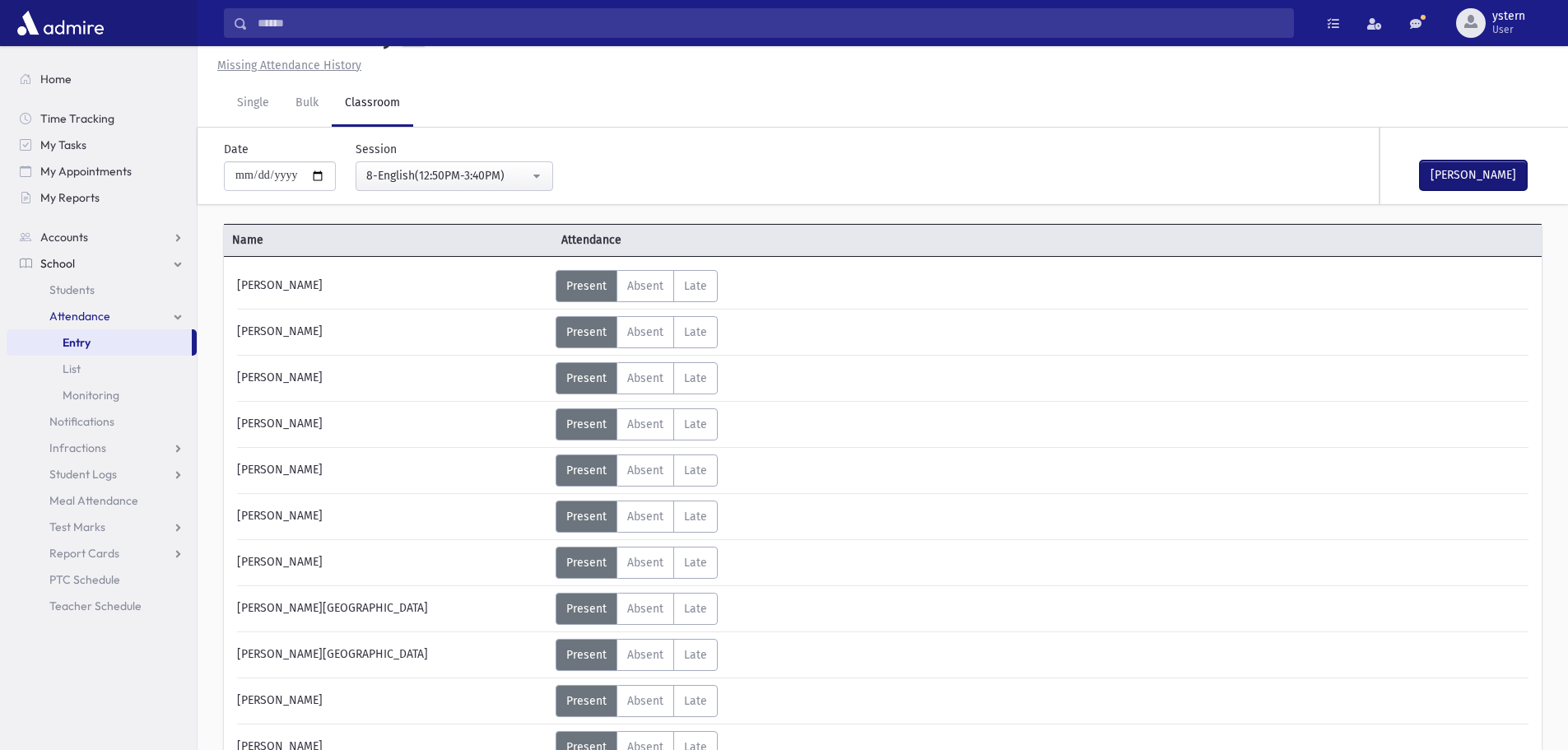
click at [1502, 167] on button "[PERSON_NAME]" at bounding box center [1473, 175] width 107 height 29
click at [103, 313] on span "Attendance" at bounding box center [79, 316] width 61 height 15
click at [69, 323] on link "Attendance" at bounding box center [101, 316] width 190 height 26
click at [105, 343] on link "Entry" at bounding box center [99, 342] width 185 height 26
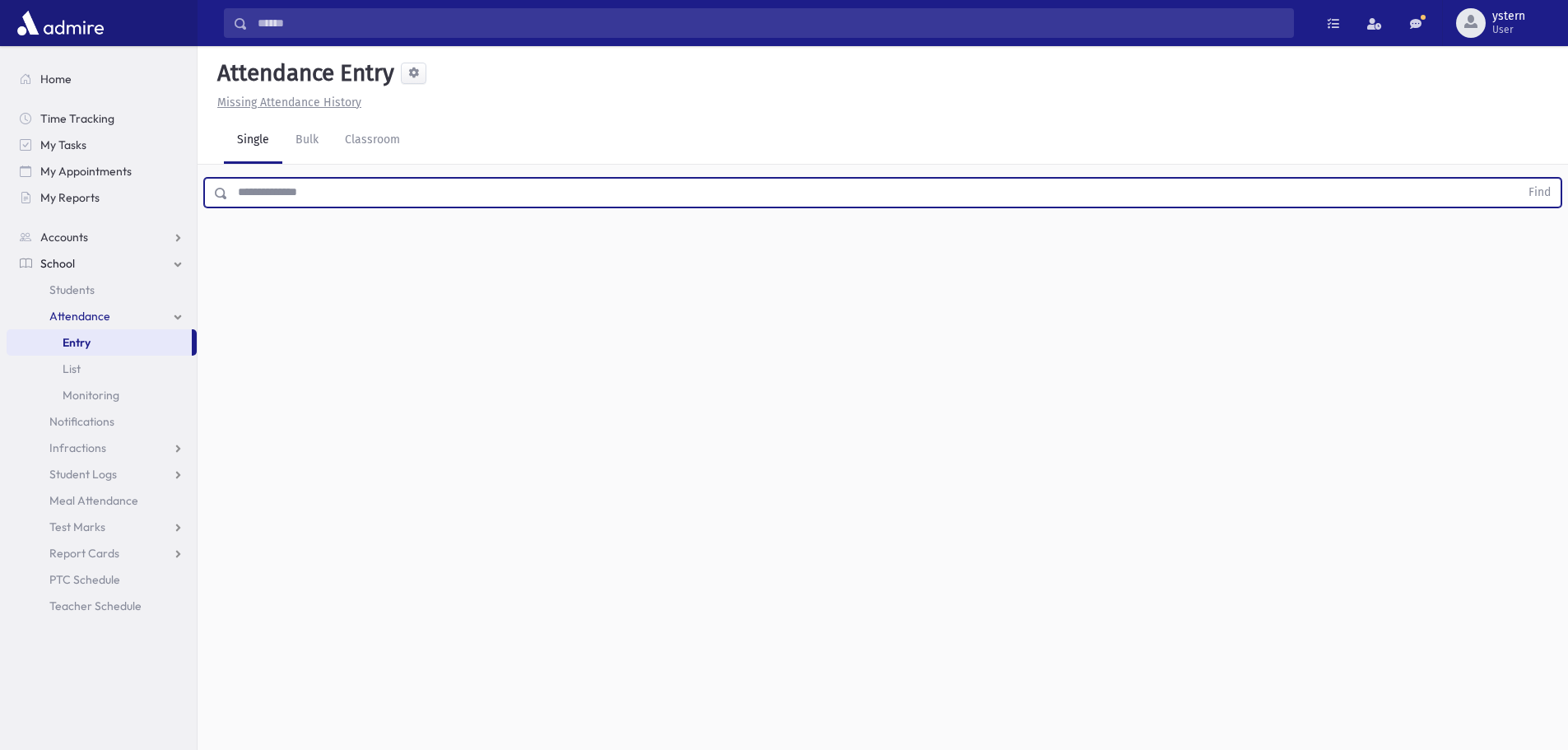
click at [368, 191] on input "text" at bounding box center [874, 192] width 1292 height 29
type input "******"
click at [1519, 179] on button "Find" at bounding box center [1540, 193] width 42 height 28
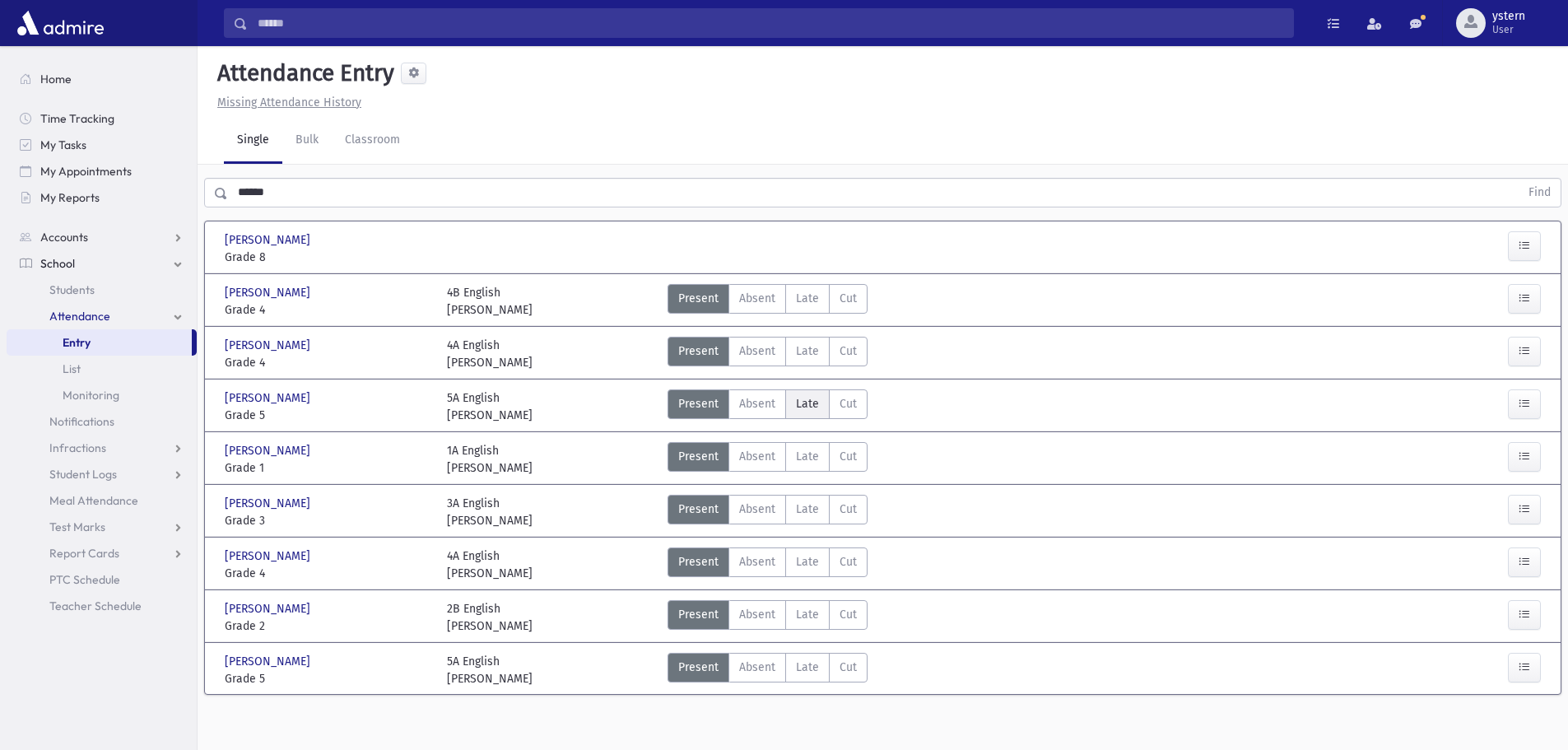
click at [823, 401] on label "Late L" at bounding box center [807, 404] width 44 height 29
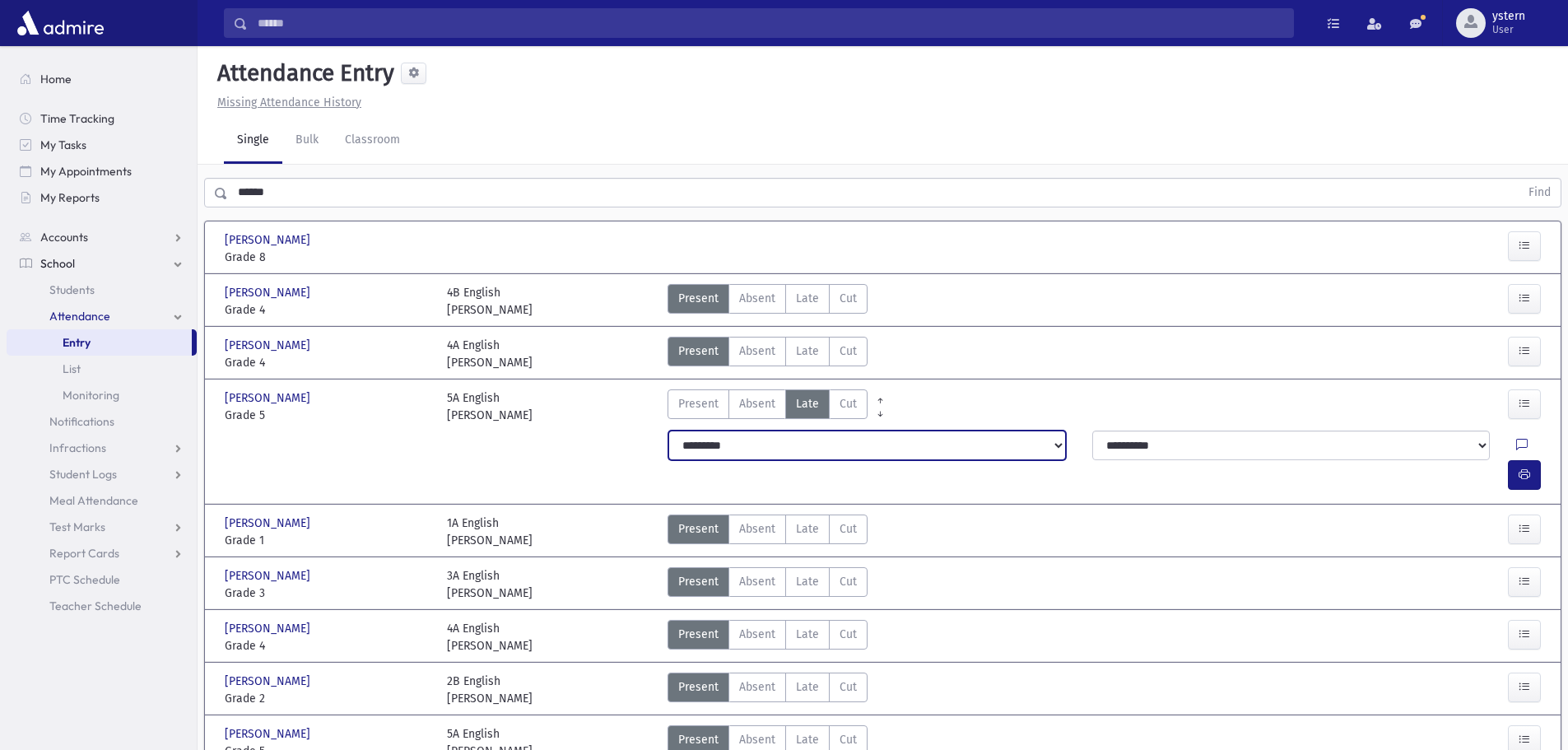
click at [758, 454] on select "**********" at bounding box center [867, 445] width 397 height 29
click at [975, 406] on div "Present P Absent A Late L Cut C" at bounding box center [1050, 407] width 777 height 35
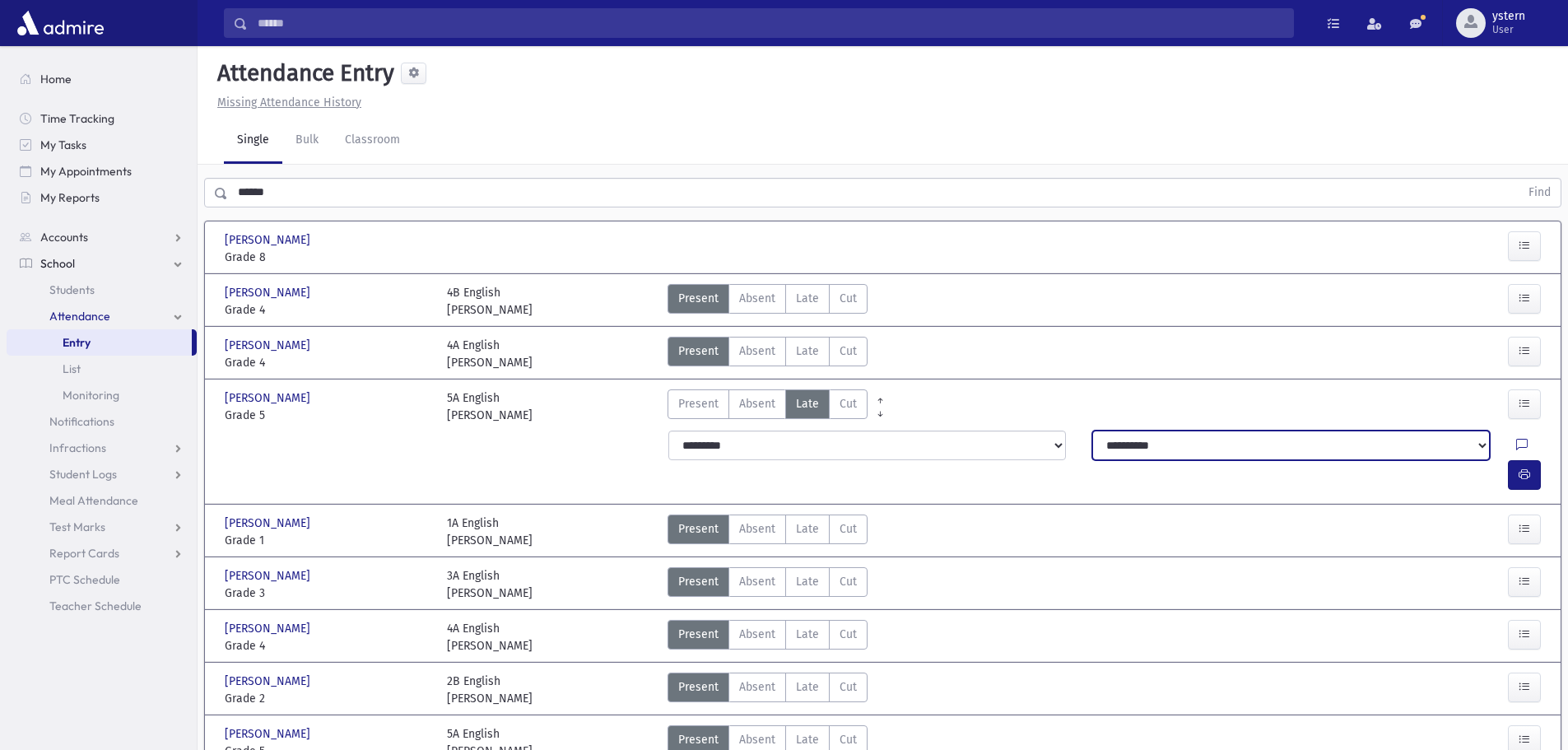
click at [1422, 448] on select "**********" at bounding box center [1291, 445] width 397 height 29
click at [1147, 399] on div "Present P Absent A Late L Cut C" at bounding box center [1050, 407] width 777 height 35
click at [1529, 467] on icon "button" at bounding box center [1524, 474] width 11 height 14
click at [387, 141] on link "Classroom" at bounding box center [373, 140] width 81 height 46
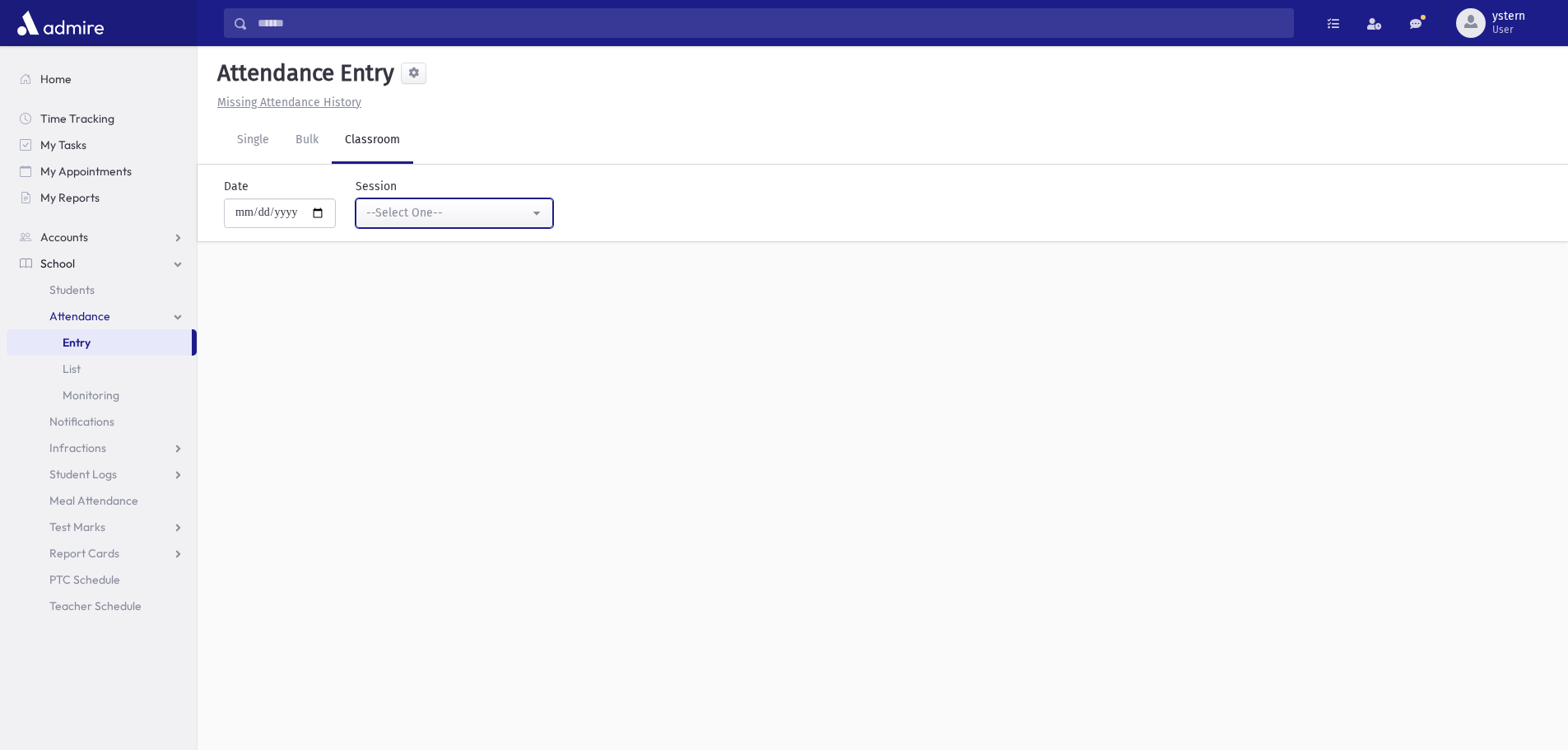
click at [467, 218] on div "--Select One--" at bounding box center [447, 213] width 163 height 17
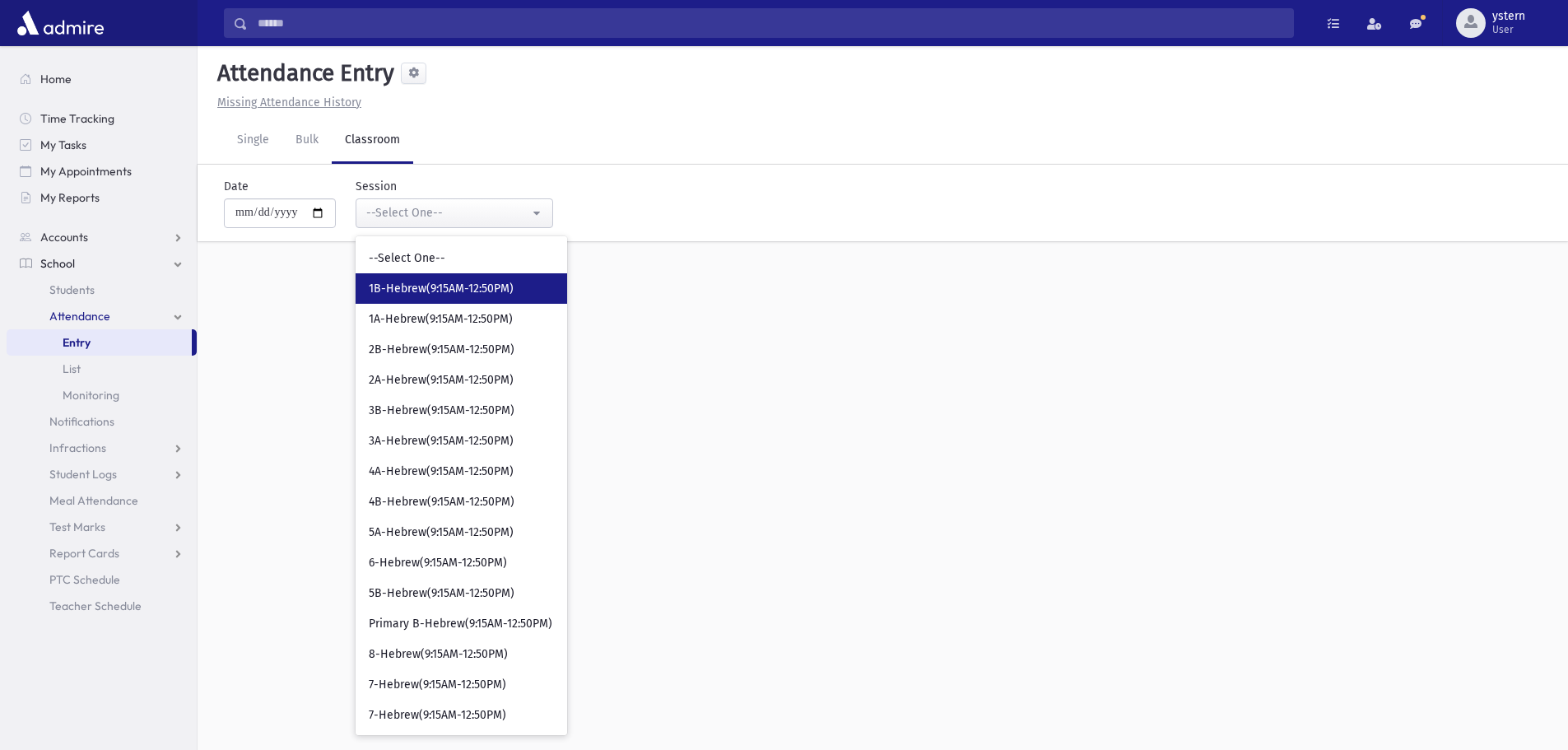
click at [474, 297] on link "1B-Hebrew(9:15AM-12:50PM)" at bounding box center [462, 288] width 212 height 30
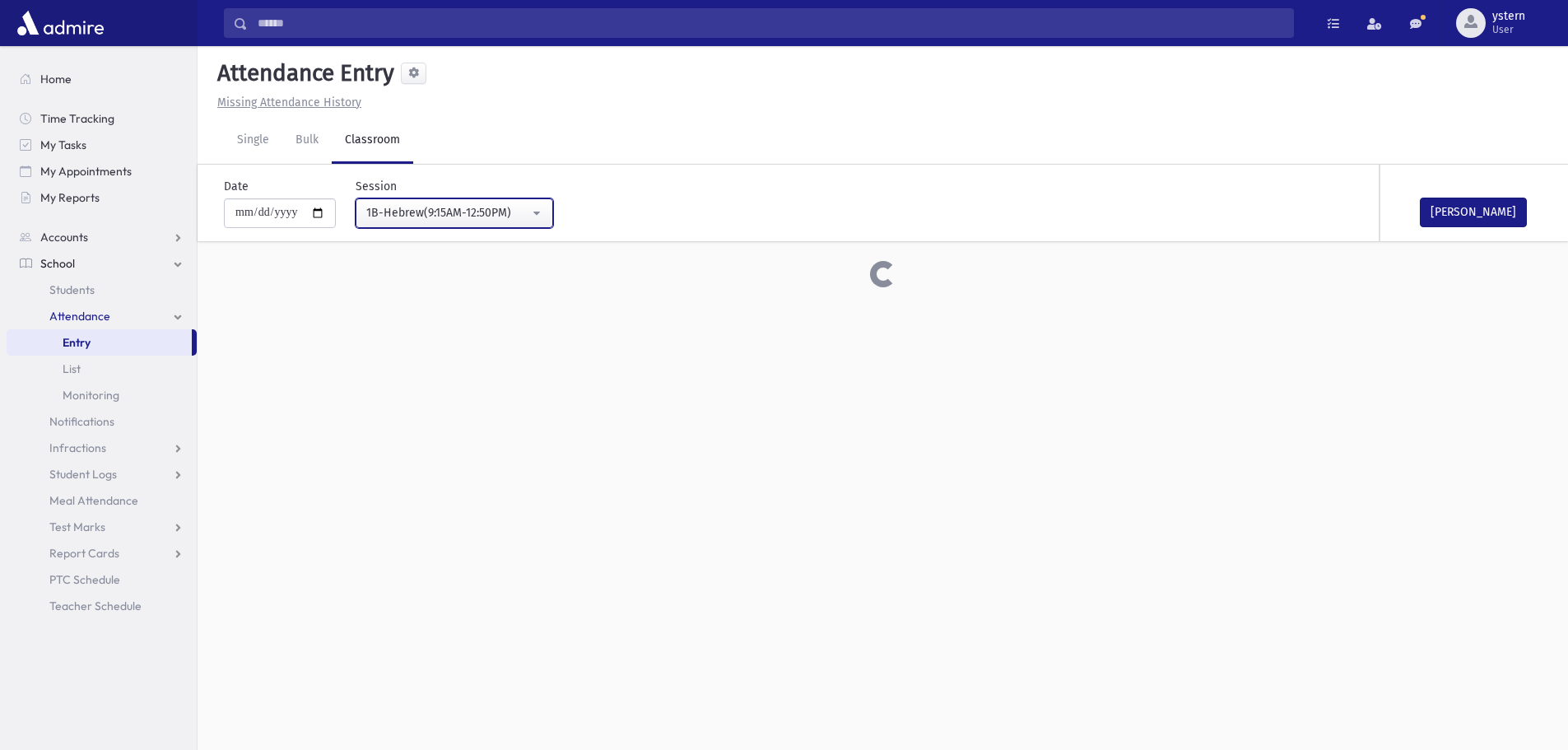
click at [458, 201] on button "1B-Hebrew(9:15AM-12:50PM)" at bounding box center [454, 213] width 198 height 29
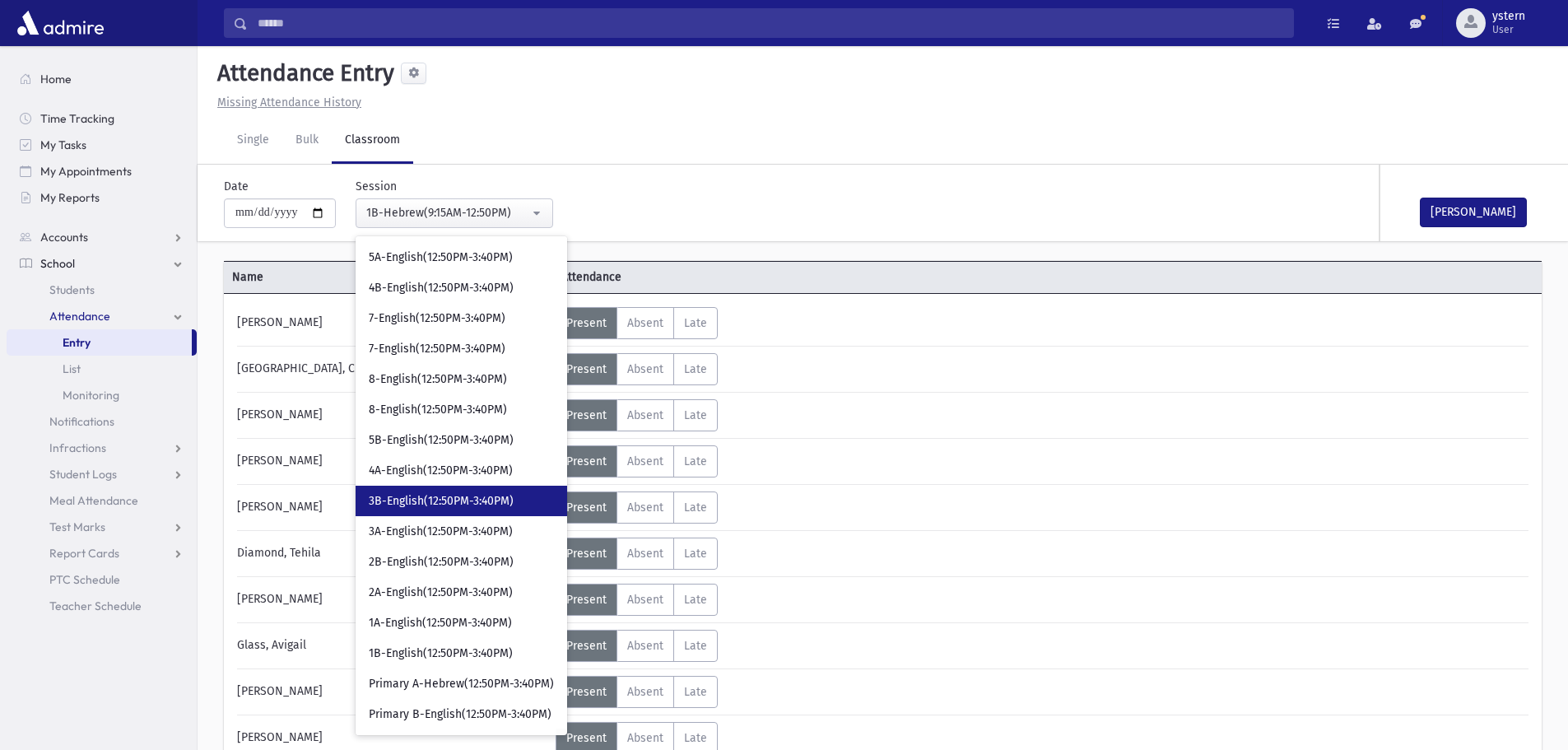
scroll to position [672, 0]
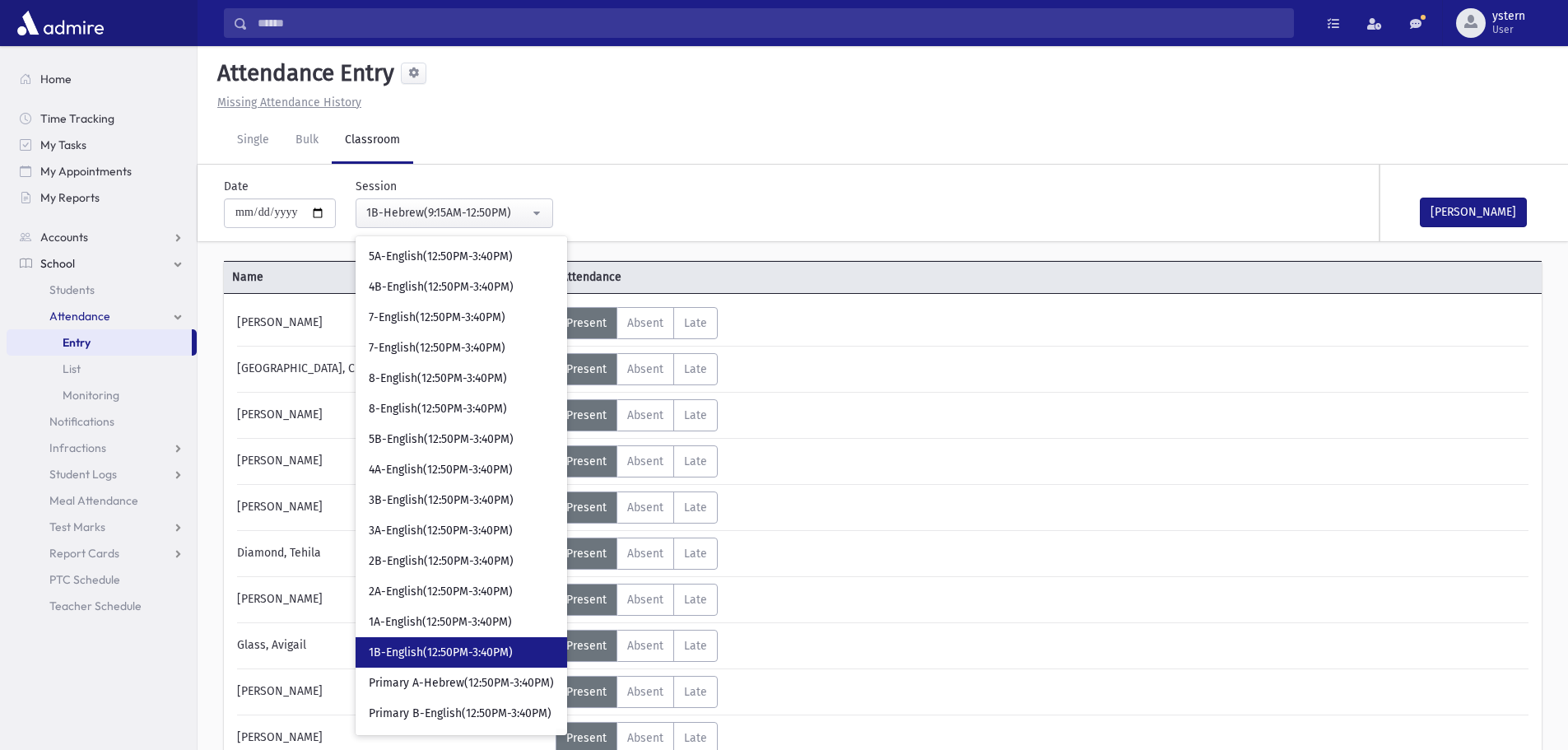
click at [477, 653] on span "1B-English(12:50PM-3:40PM)" at bounding box center [441, 653] width 144 height 16
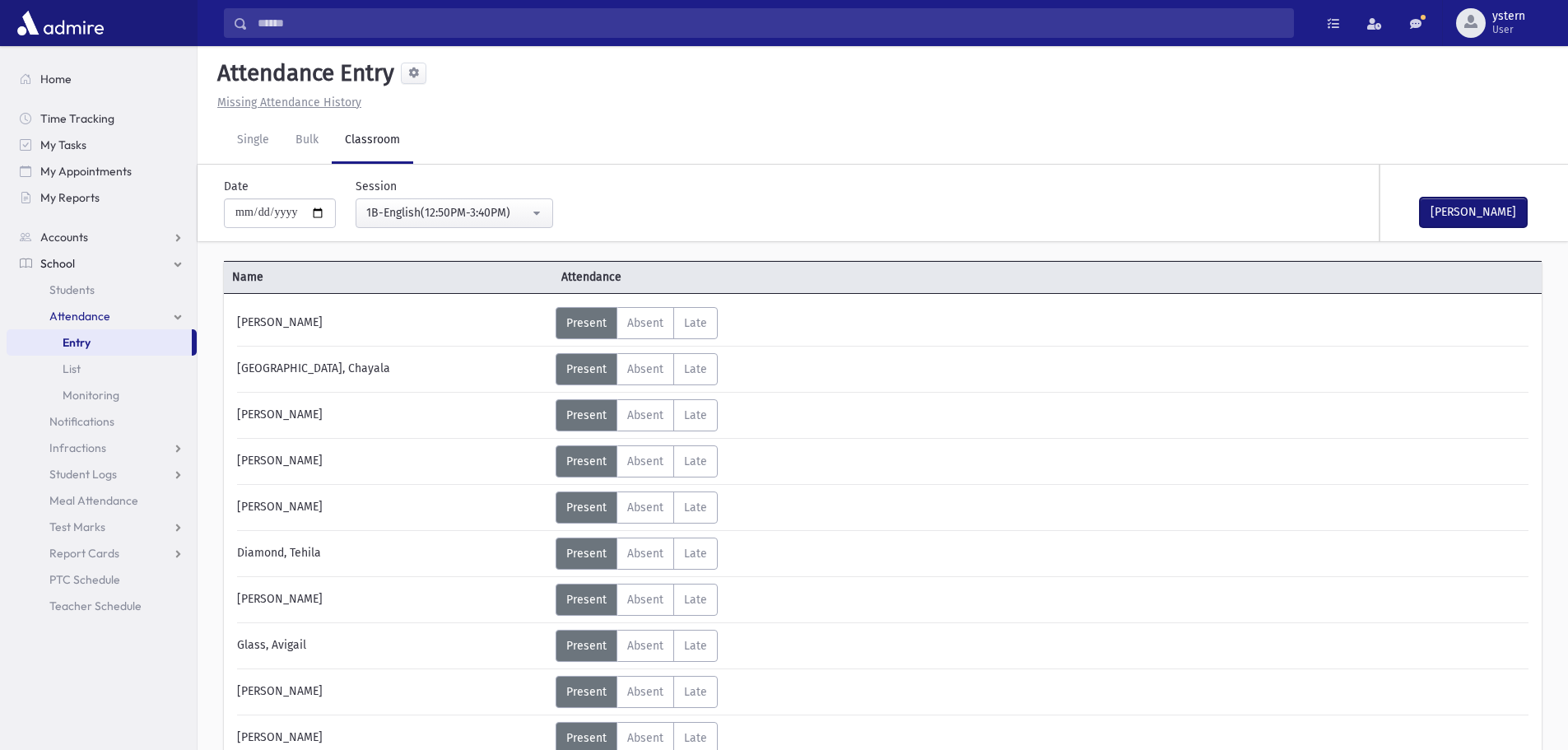
click at [1485, 201] on button "[PERSON_NAME]" at bounding box center [1473, 212] width 107 height 29
click at [414, 205] on div "1B-English(12:50PM-3:40PM)" at bounding box center [447, 213] width 163 height 17
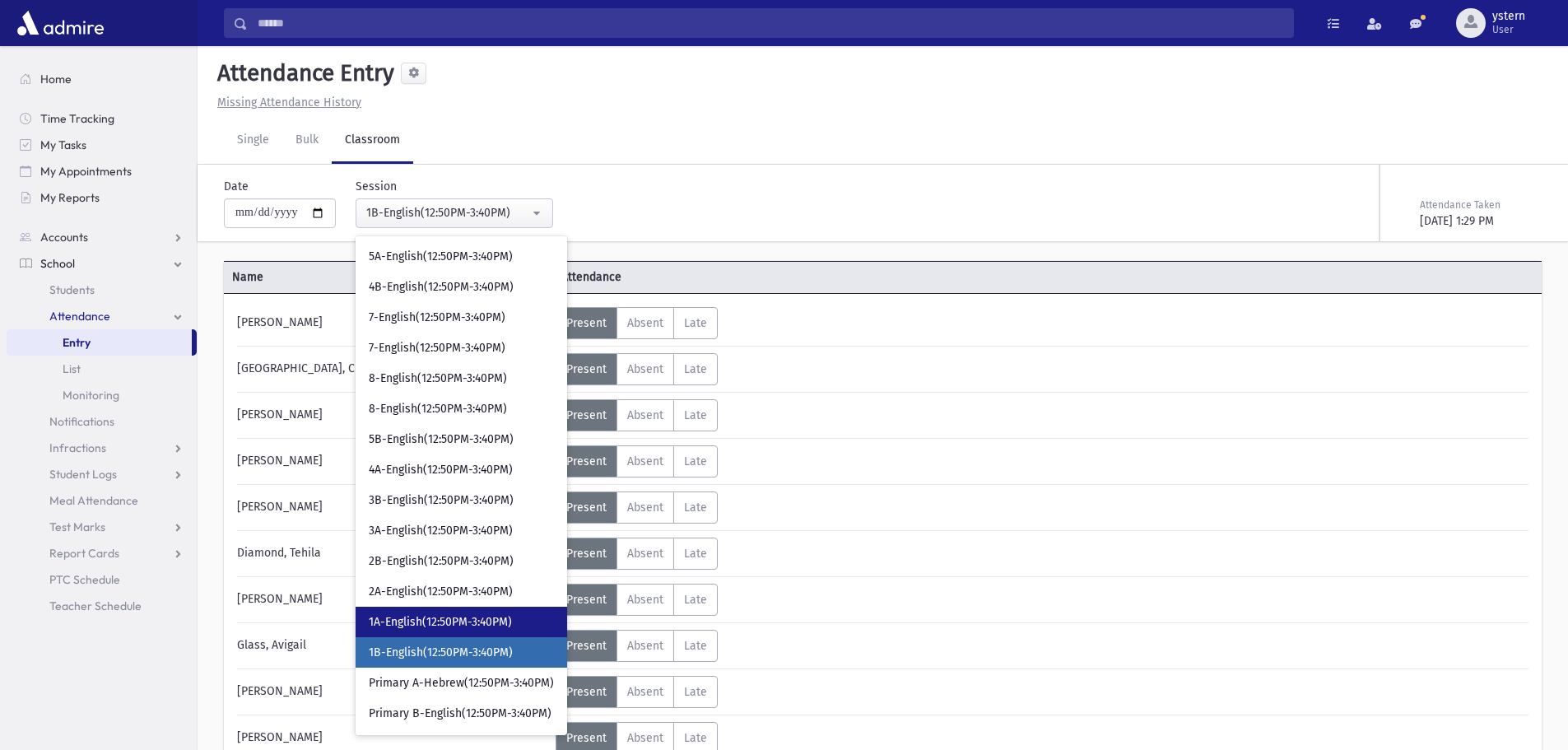
click at [409, 614] on span "1A-English(12:50PM-3:40PM)" at bounding box center [440, 621] width 143 height 16
select select "***"
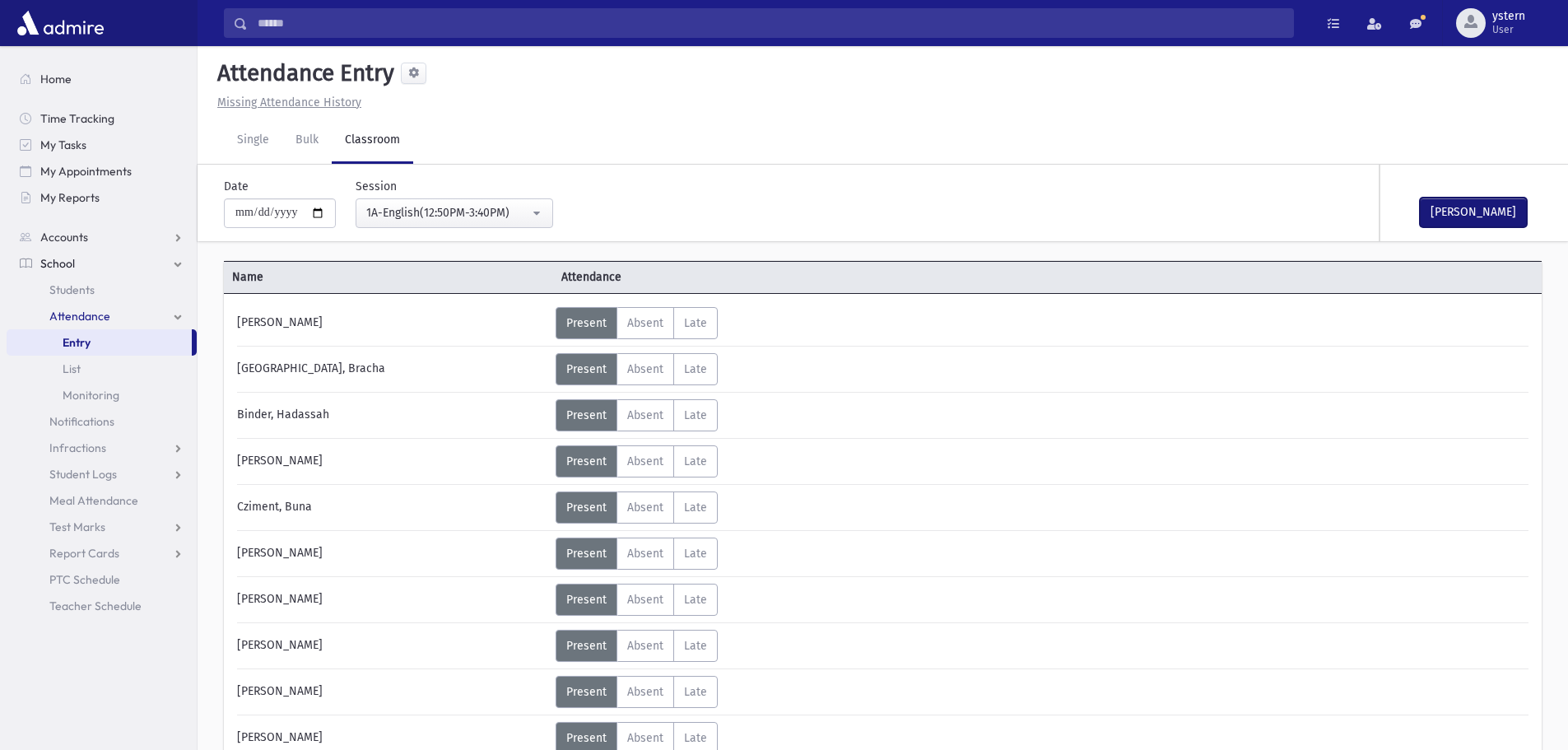
click at [1455, 195] on div "[PERSON_NAME]" at bounding box center [1463, 202] width 165 height 77
click at [1464, 205] on button "[PERSON_NAME]" at bounding box center [1473, 212] width 107 height 29
click at [411, 219] on div "1A-English(12:50PM-3:40PM)" at bounding box center [447, 213] width 163 height 17
